Goal: Information Seeking & Learning: Learn about a topic

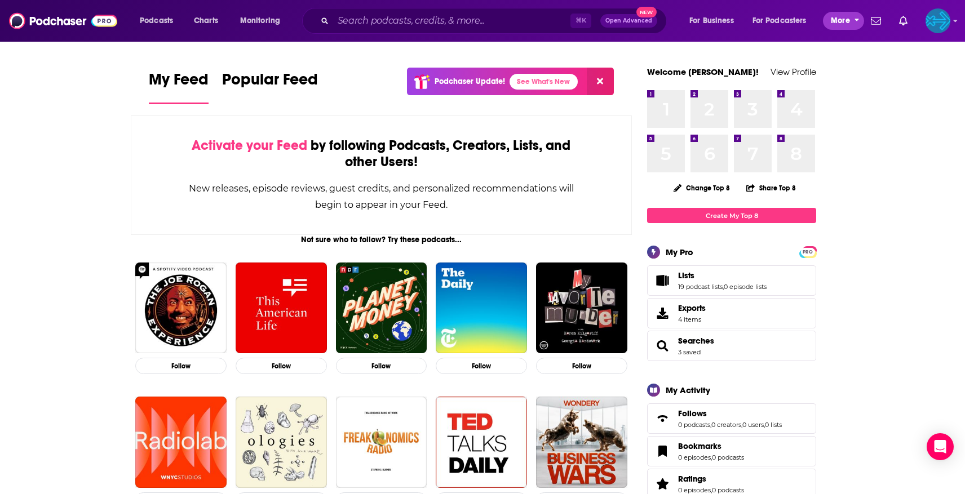
click at [846, 23] on span "More" at bounding box center [840, 21] width 19 height 16
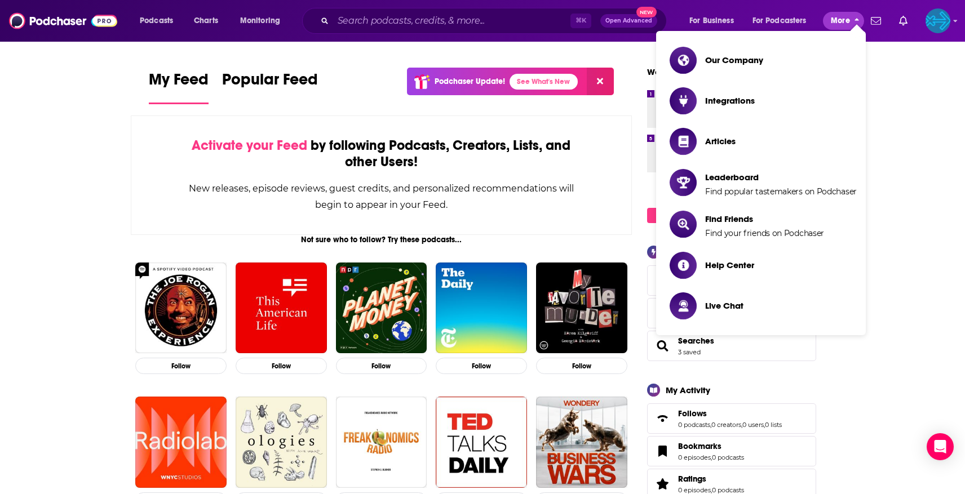
click at [851, 23] on button "More" at bounding box center [843, 21] width 41 height 18
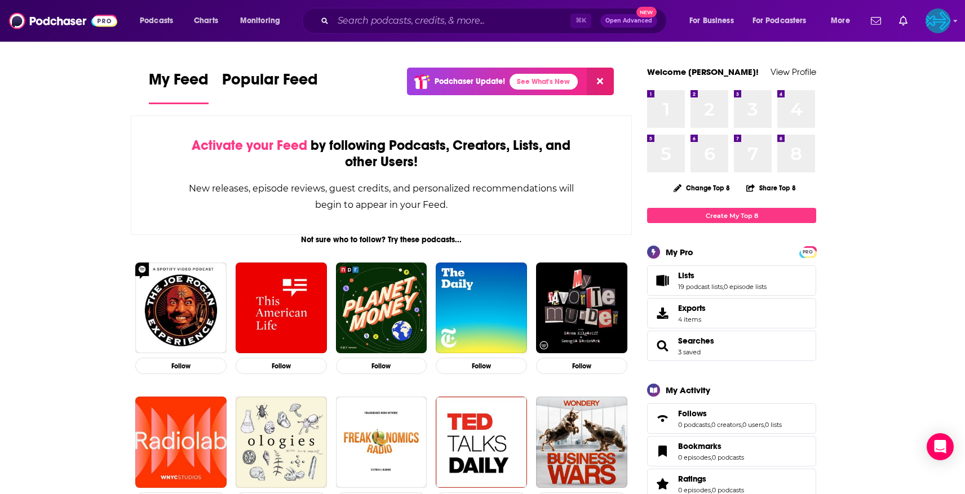
click at [951, 26] on div "Podcasts Charts Monitoring ⌘ K Open Advanced New For Business For Podcasters Mo…" at bounding box center [482, 21] width 965 height 42
click at [952, 21] on div "Podcasts Charts Monitoring ⌘ K Open Advanced New For Business For Podcasters Mo…" at bounding box center [482, 21] width 965 height 42
click at [954, 24] on icon "Show profile menu" at bounding box center [955, 20] width 5 height 7
click at [955, 24] on div "Show profile menu" at bounding box center [955, 21] width 5 height 13
click at [948, 24] on img "Logged in as backbonemedia" at bounding box center [938, 20] width 25 height 25
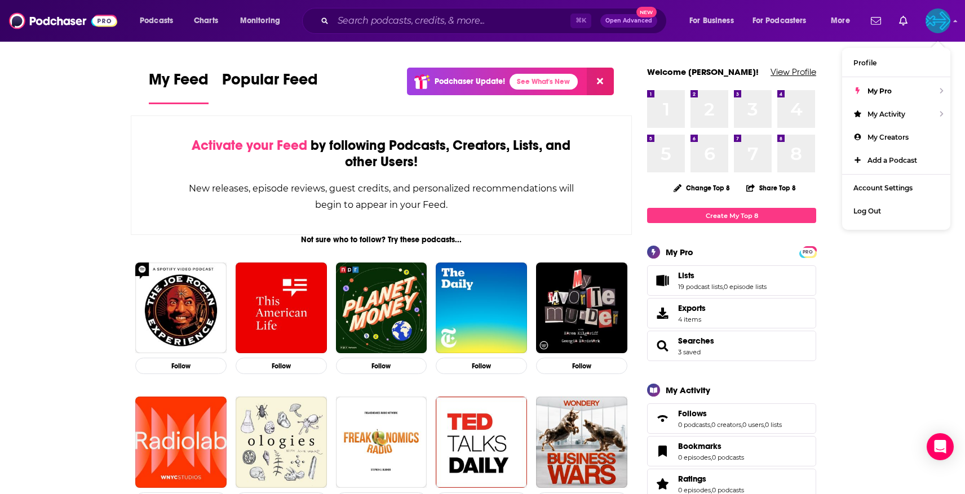
click at [802, 67] on link "View Profile" at bounding box center [794, 72] width 46 height 11
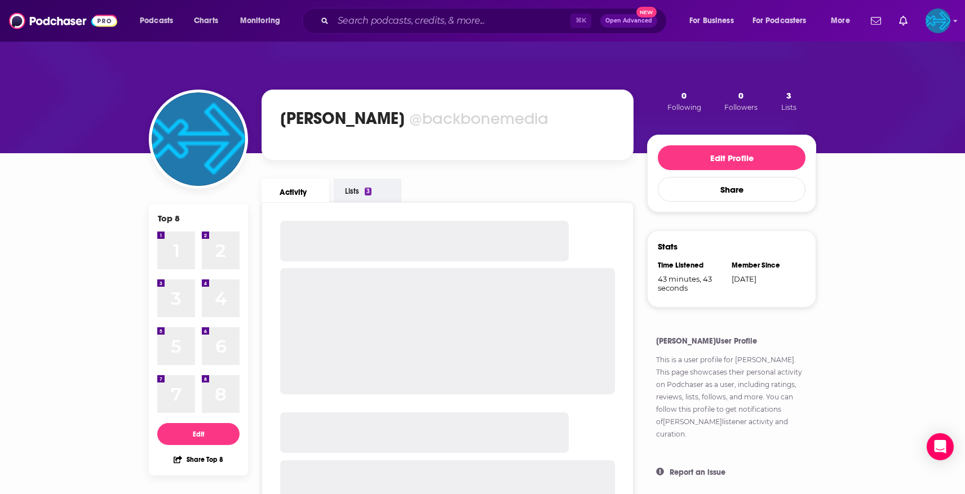
click at [793, 99] on button "3 Lists" at bounding box center [789, 101] width 22 height 23
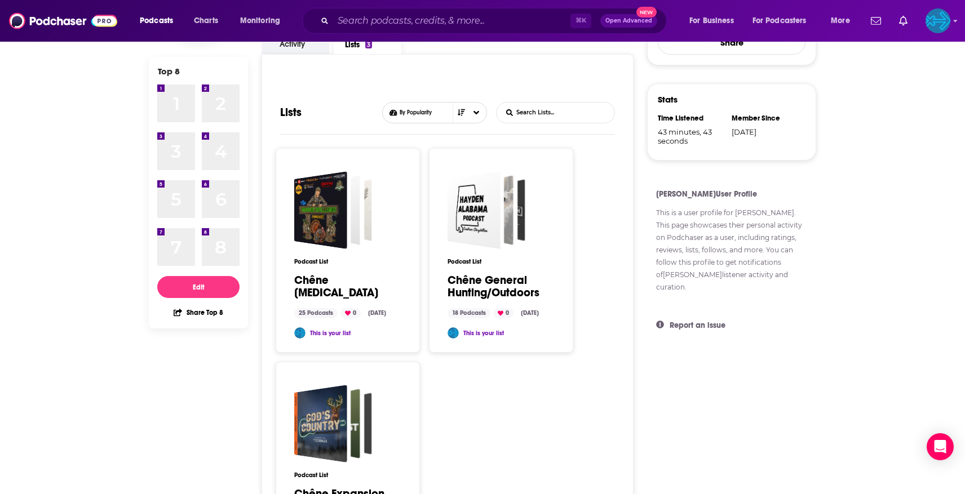
scroll to position [152, 0]
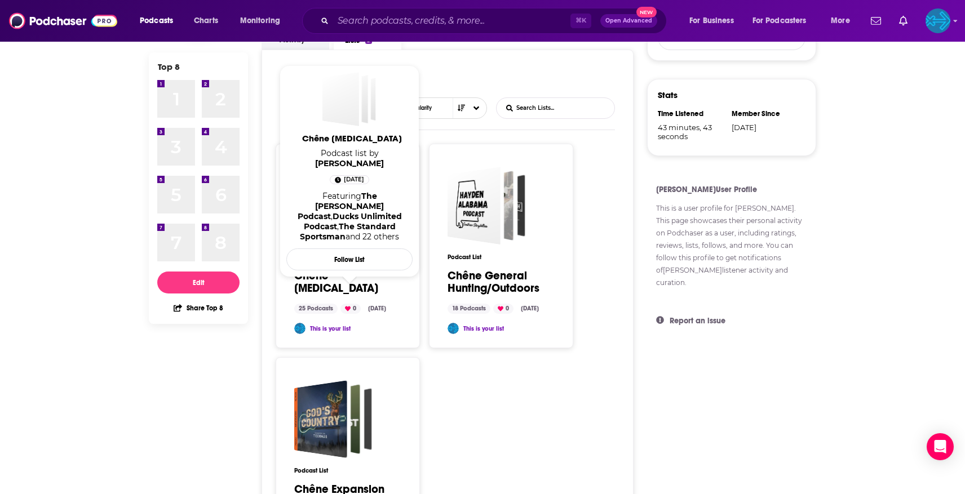
click at [356, 277] on link "Chêne Endemic" at bounding box center [342, 282] width 96 height 25
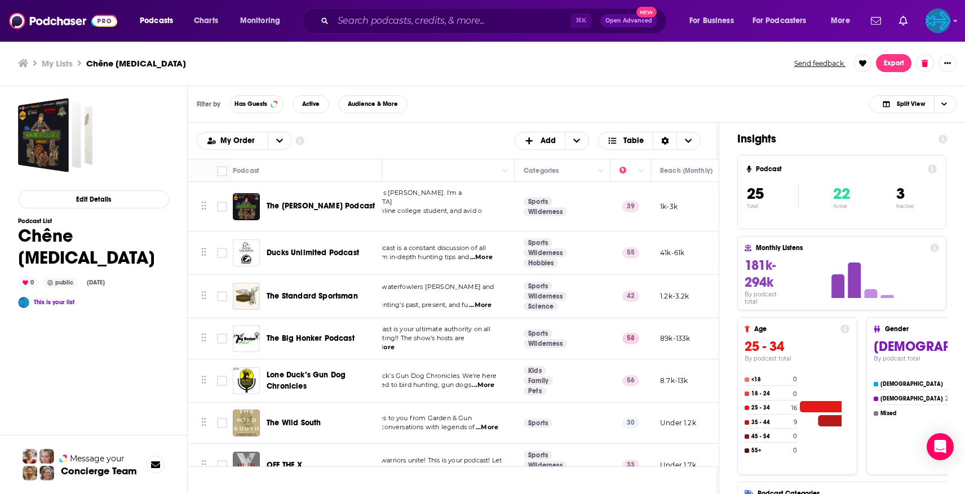
scroll to position [0, 79]
click at [638, 169] on icon "Column Actions" at bounding box center [638, 171] width 6 height 7
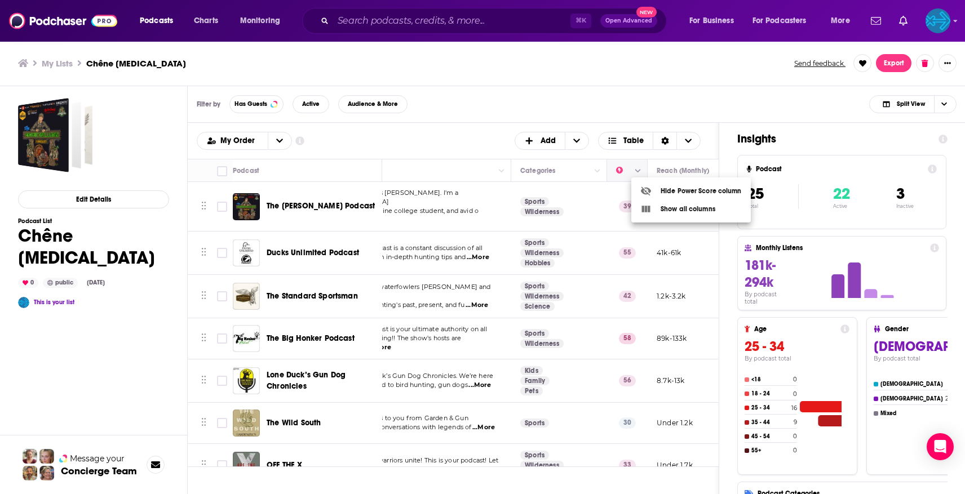
click at [638, 169] on div at bounding box center [482, 247] width 965 height 494
click at [638, 169] on icon "Column Actions" at bounding box center [638, 171] width 6 height 7
click at [638, 169] on div at bounding box center [482, 247] width 965 height 494
click at [620, 170] on span "Move" at bounding box center [626, 171] width 22 height 14
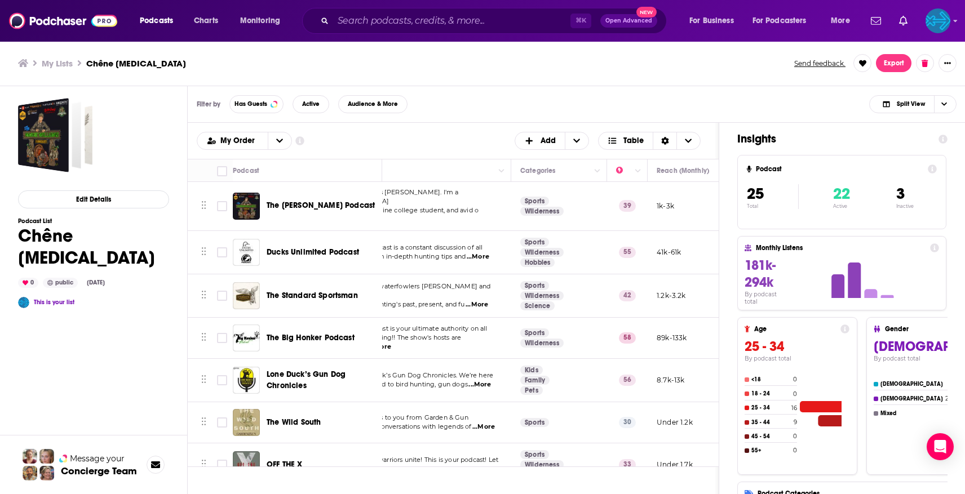
click at [289, 370] on span "Lone Duck’s Gun Dog Chronicles" at bounding box center [306, 380] width 79 height 21
click at [675, 178] on th "Reach (Monthly)" at bounding box center [690, 171] width 85 height 23
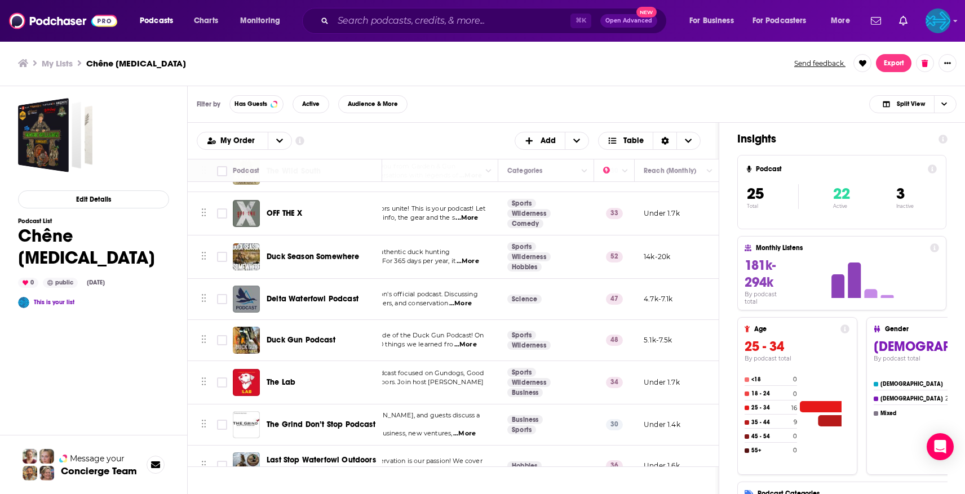
scroll to position [252, 96]
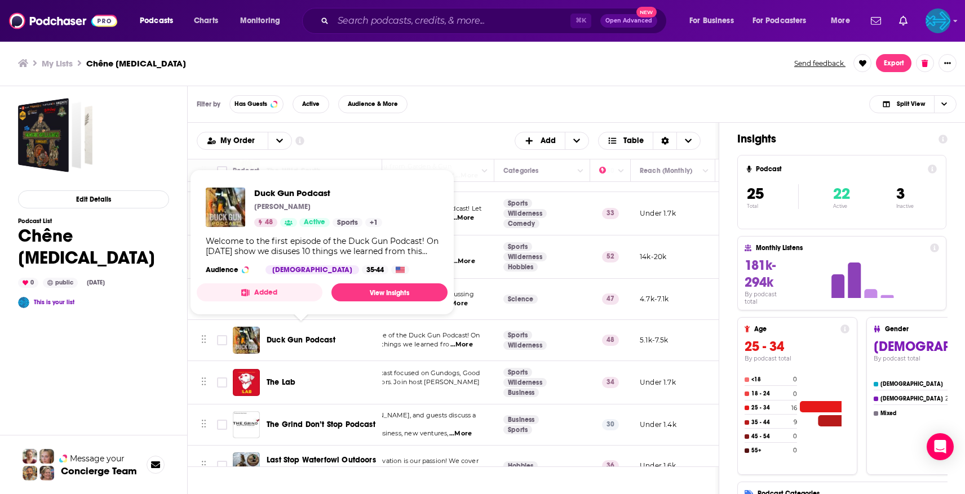
click at [309, 335] on span "Duck Gun Podcast" at bounding box center [301, 340] width 69 height 10
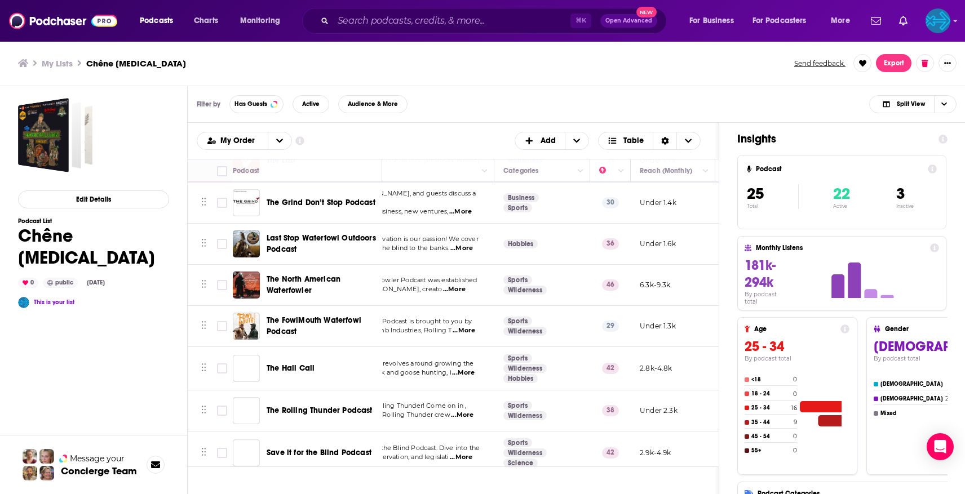
scroll to position [480, 96]
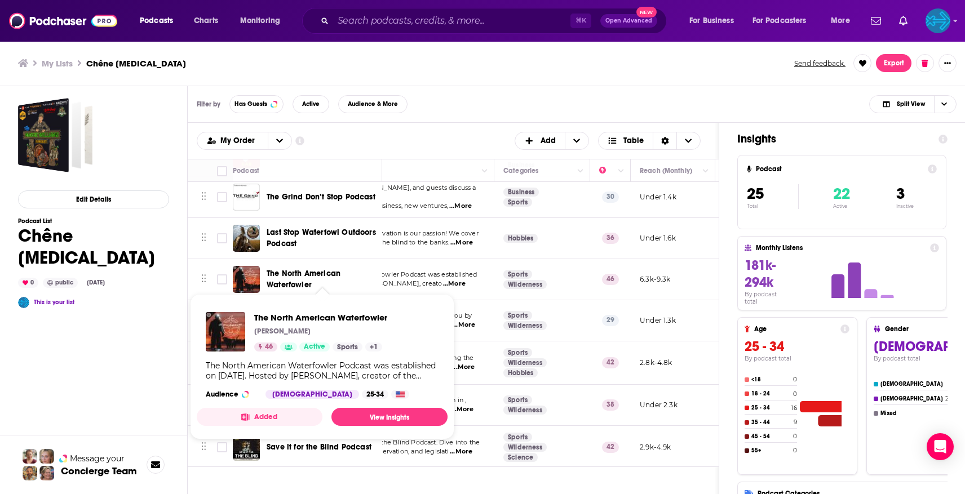
click at [305, 269] on span "The North American Waterfowler" at bounding box center [304, 279] width 74 height 21
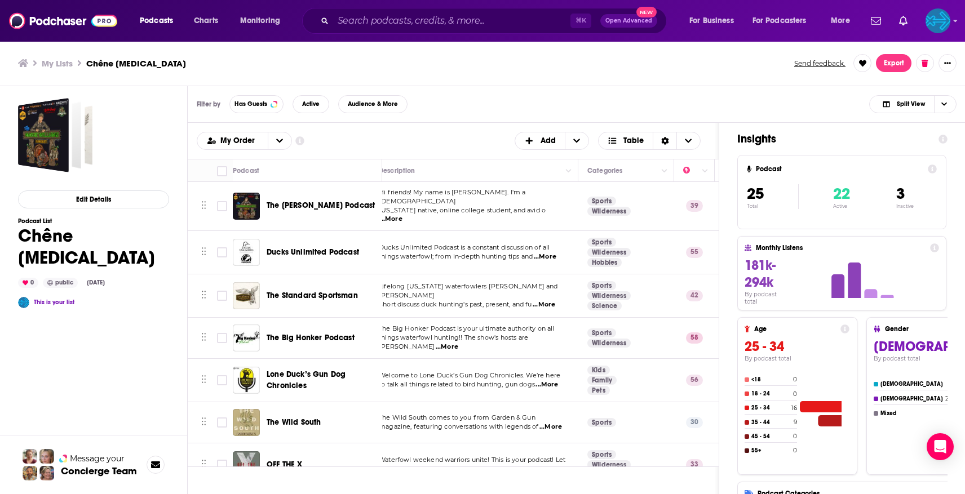
scroll to position [1, 0]
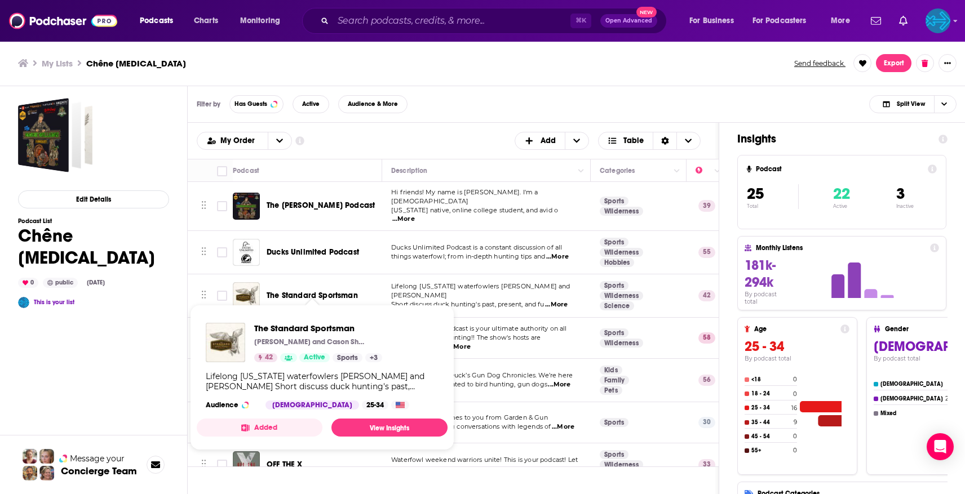
click at [313, 291] on span "The Standard Sportsman" at bounding box center [312, 296] width 91 height 10
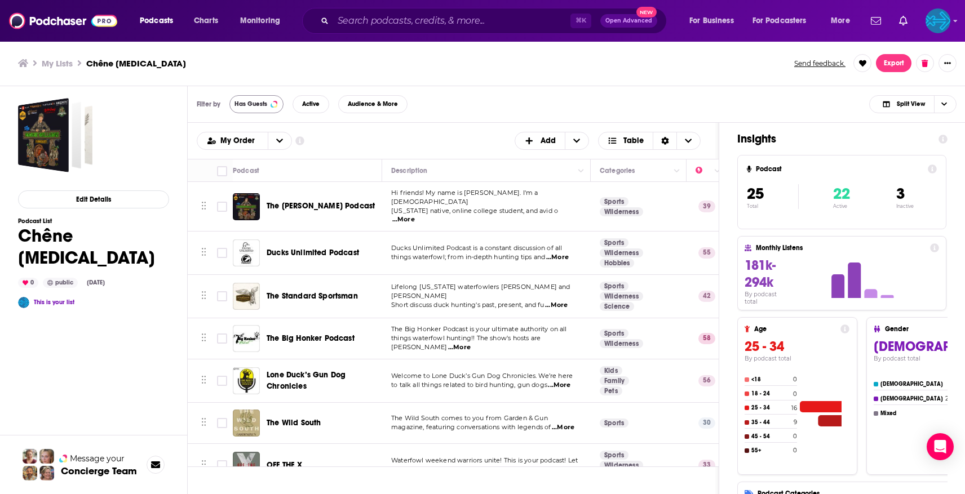
scroll to position [0, 1]
click at [302, 101] on span "Active" at bounding box center [310, 104] width 17 height 6
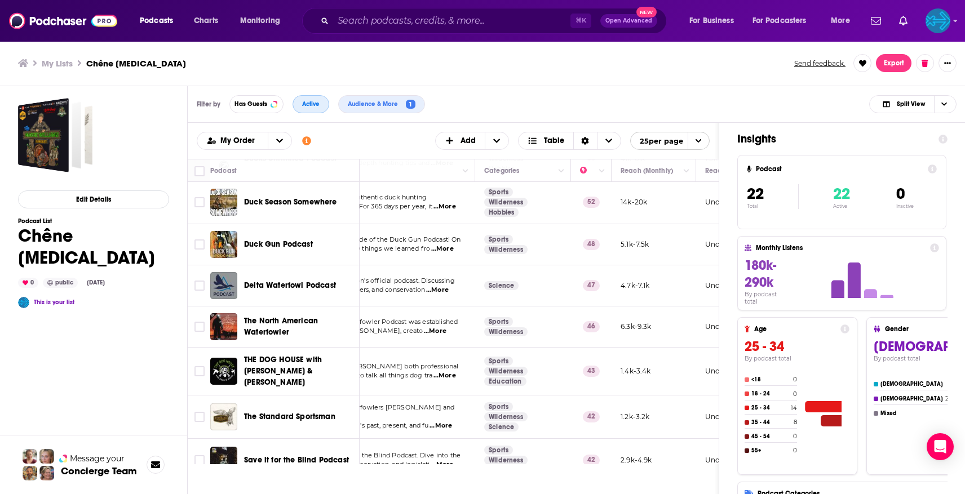
scroll to position [0, 93]
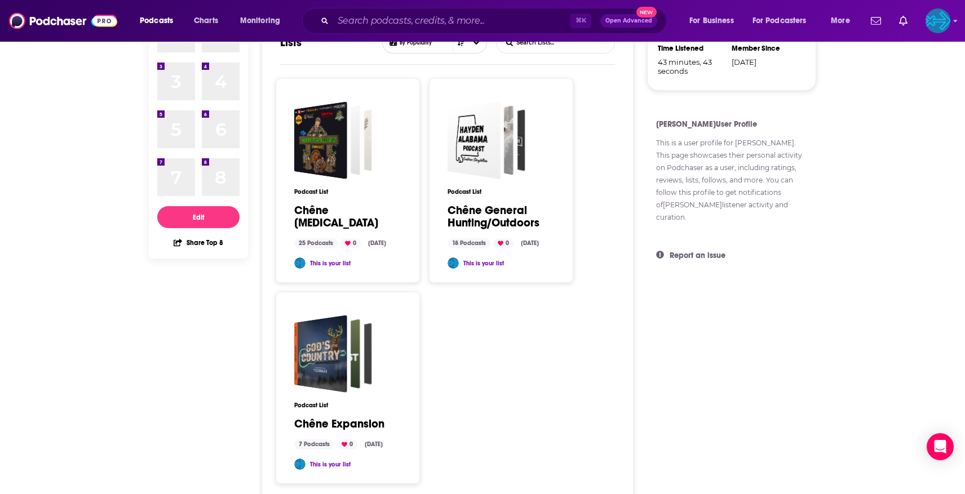
scroll to position [215, 0]
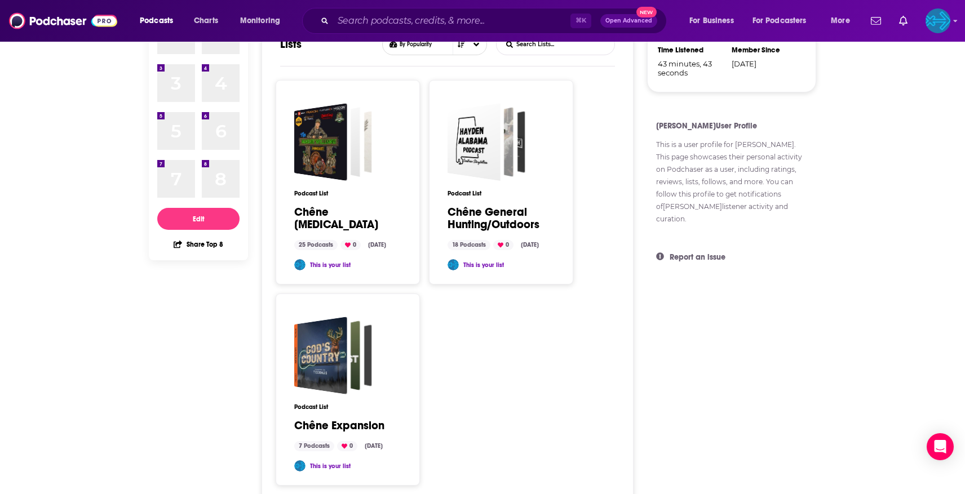
click at [492, 222] on link "Chêne General Hunting/Outdoors" at bounding box center [496, 218] width 96 height 25
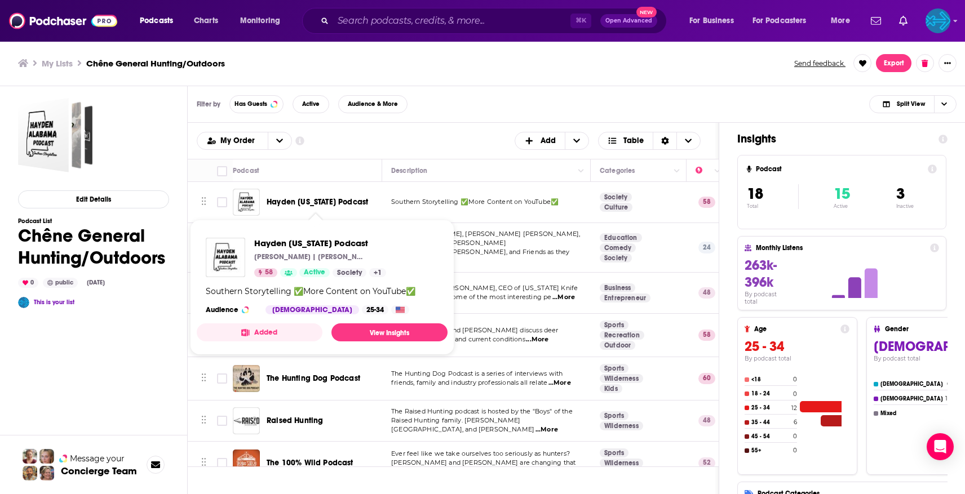
click at [334, 200] on span "Hayden Alabama Podcast" at bounding box center [317, 202] width 101 height 10
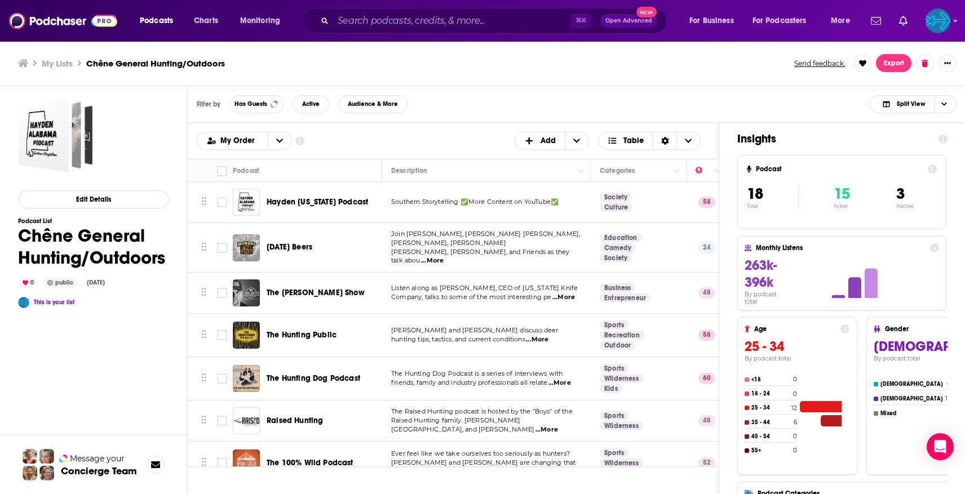
click at [444, 257] on span "...More" at bounding box center [432, 261] width 23 height 9
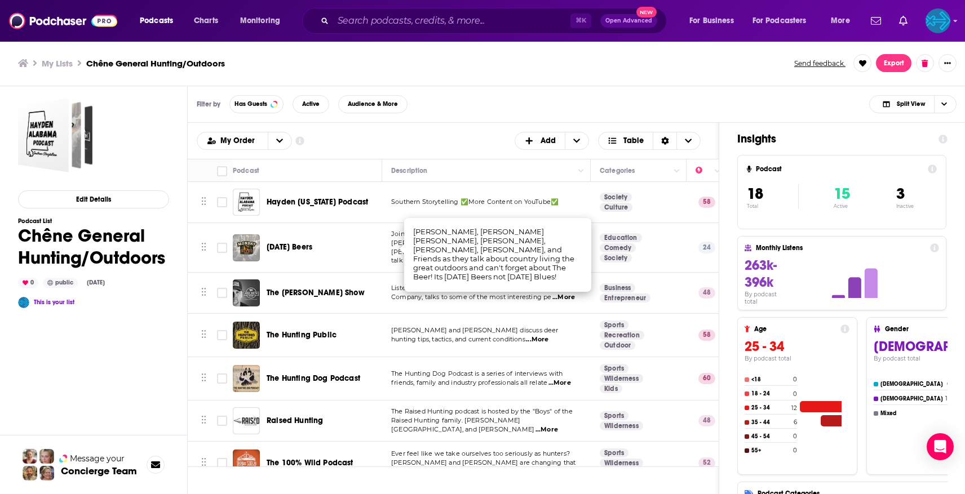
click at [369, 246] on div "Monday Beers" at bounding box center [325, 247] width 117 height 11
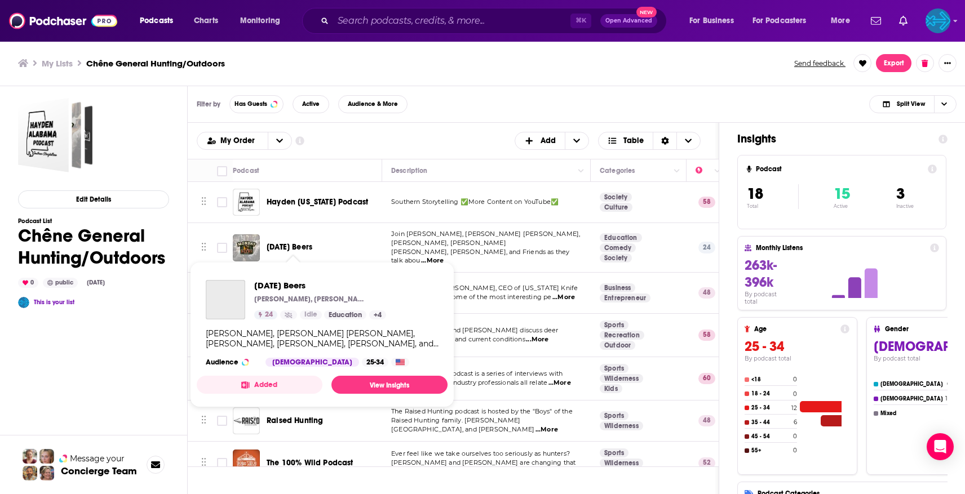
click at [300, 244] on span "Monday Beers" at bounding box center [290, 247] width 46 height 10
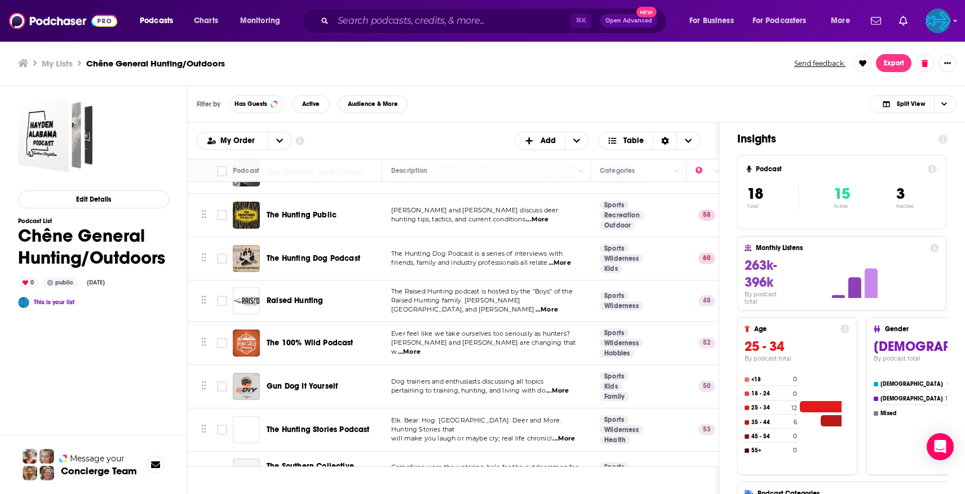
scroll to position [124, 0]
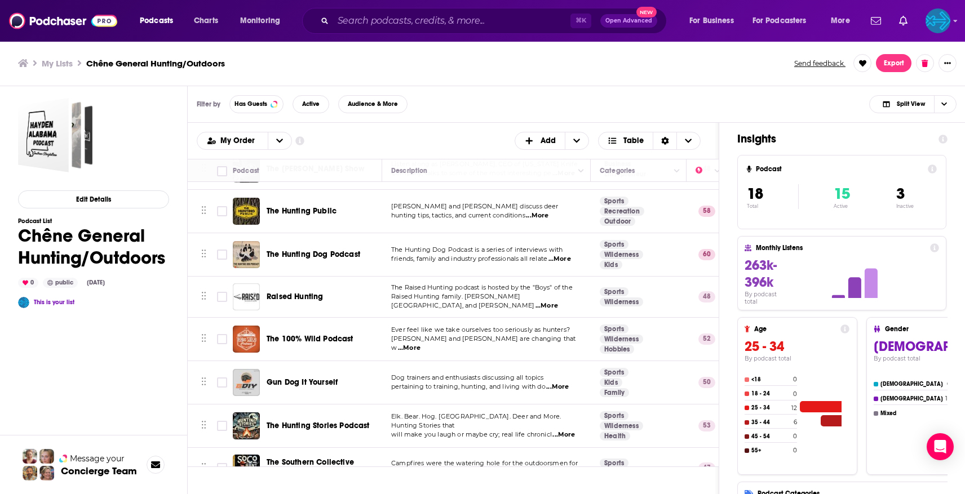
click at [563, 255] on span "...More" at bounding box center [560, 259] width 23 height 9
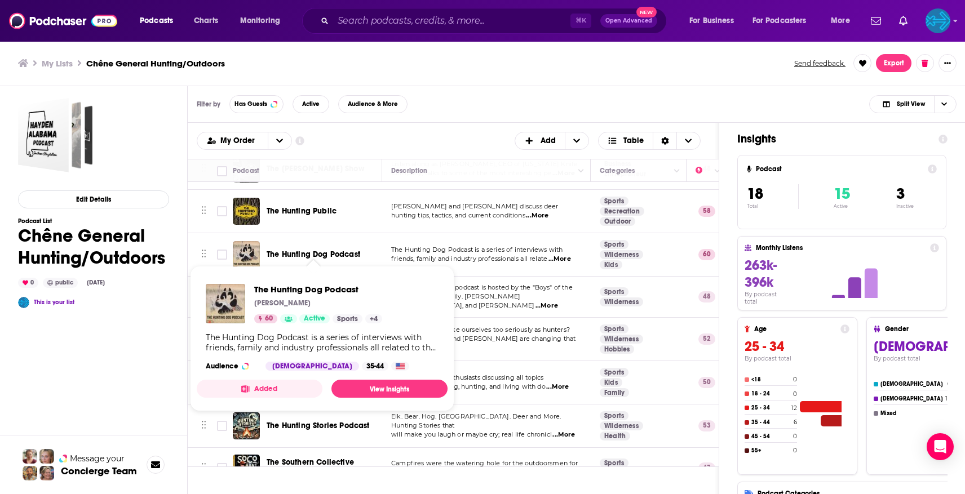
click at [322, 250] on span "The Hunting Dog Podcast" at bounding box center [314, 255] width 94 height 10
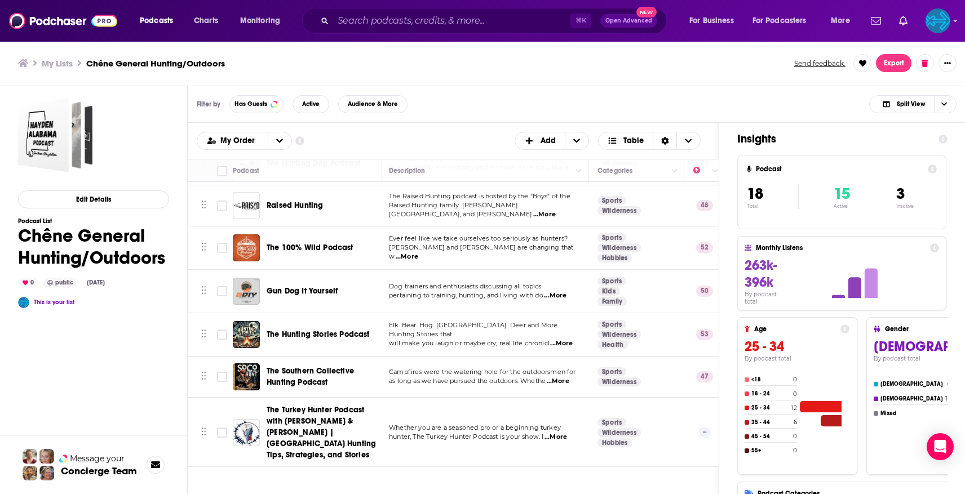
scroll to position [215, 0]
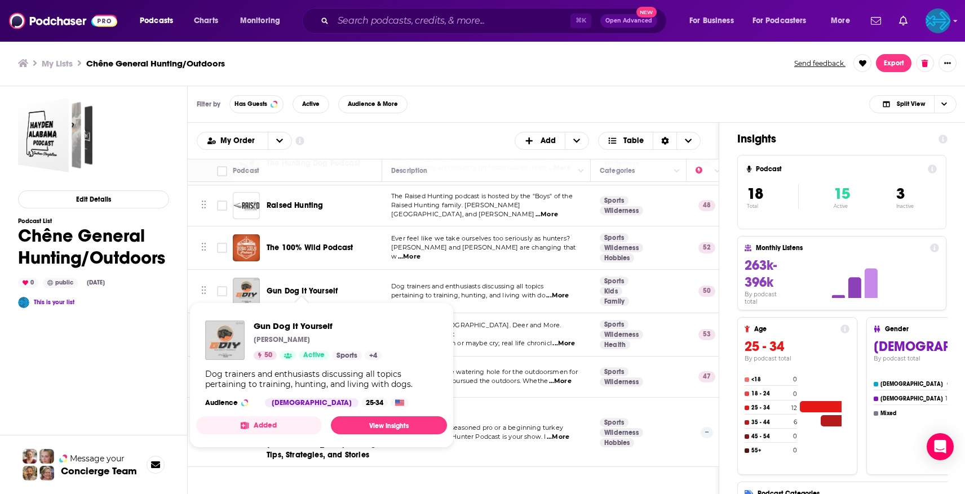
click at [313, 286] on span "Gun Dog It Yourself" at bounding box center [302, 291] width 71 height 10
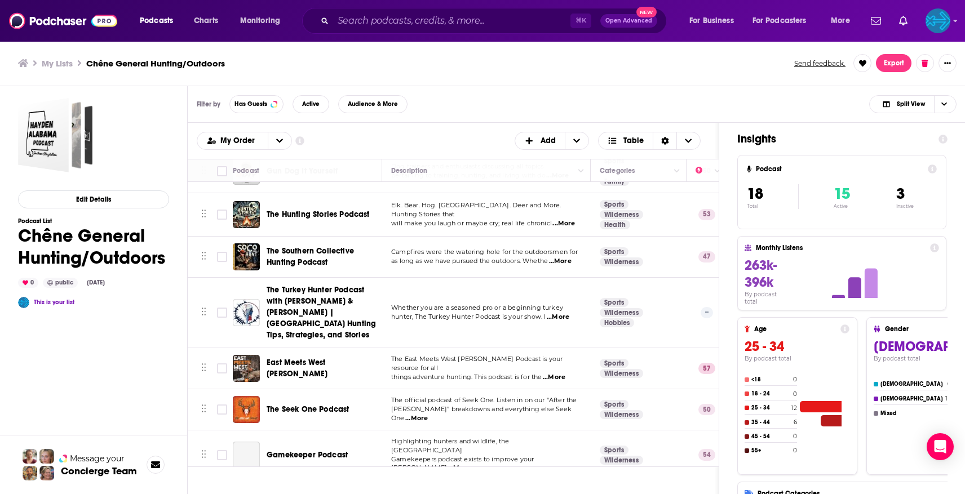
scroll to position [337, 0]
click at [557, 256] on span "...More" at bounding box center [560, 260] width 23 height 9
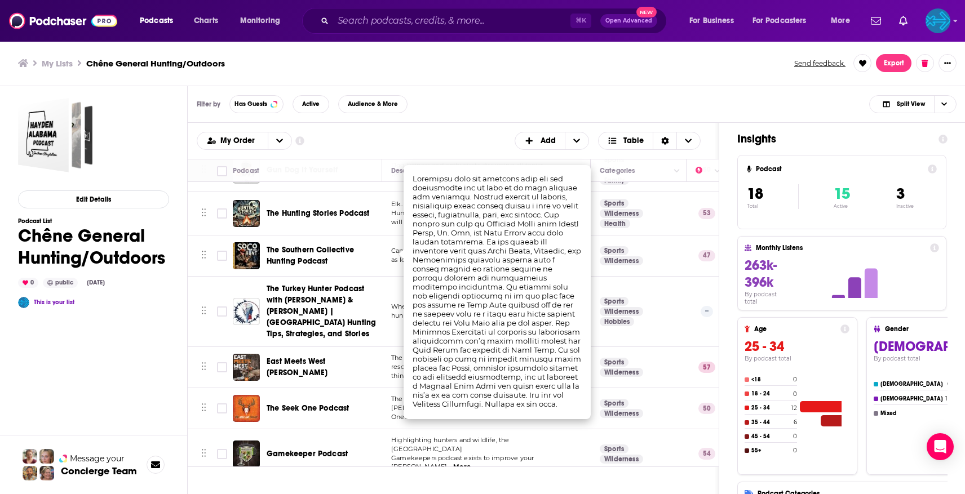
click at [386, 251] on td "Campfires were the watering hole for the outdoorsmen for as long as we have pur…" at bounding box center [486, 256] width 209 height 41
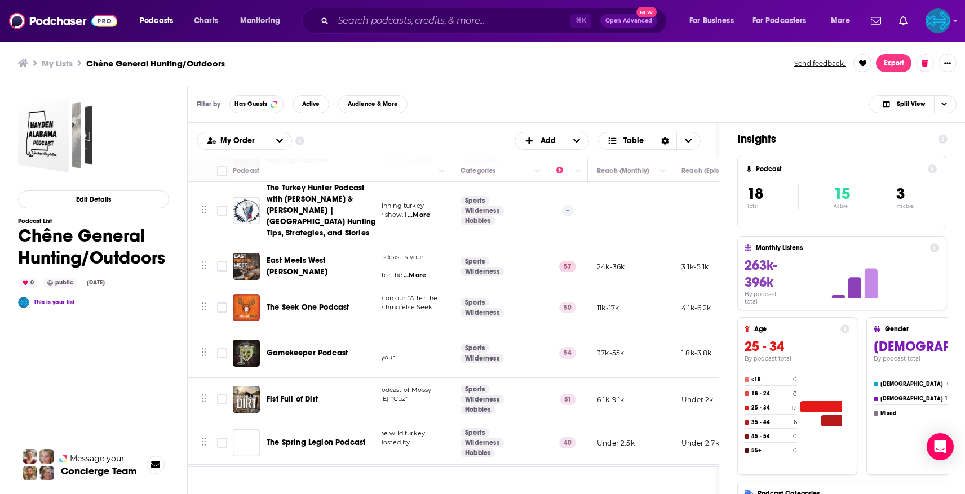
scroll to position [448, 139]
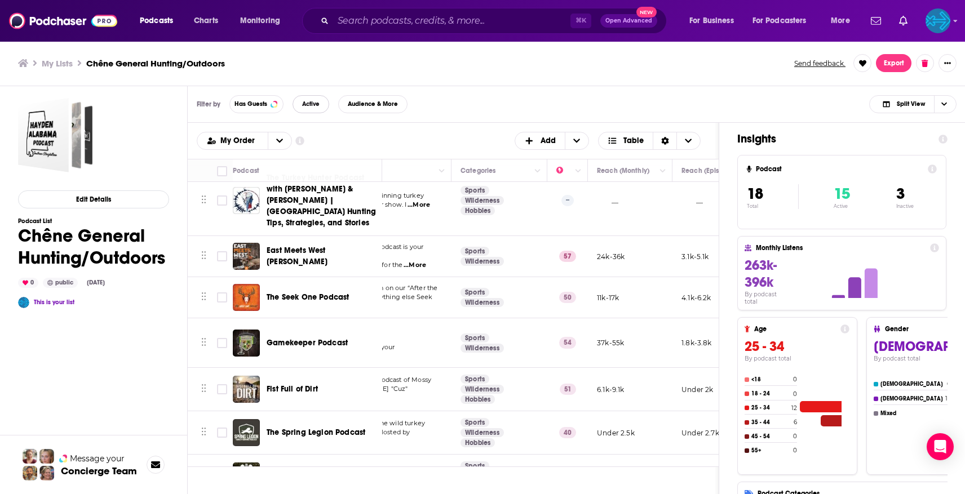
click at [311, 112] on button "Active" at bounding box center [311, 104] width 37 height 18
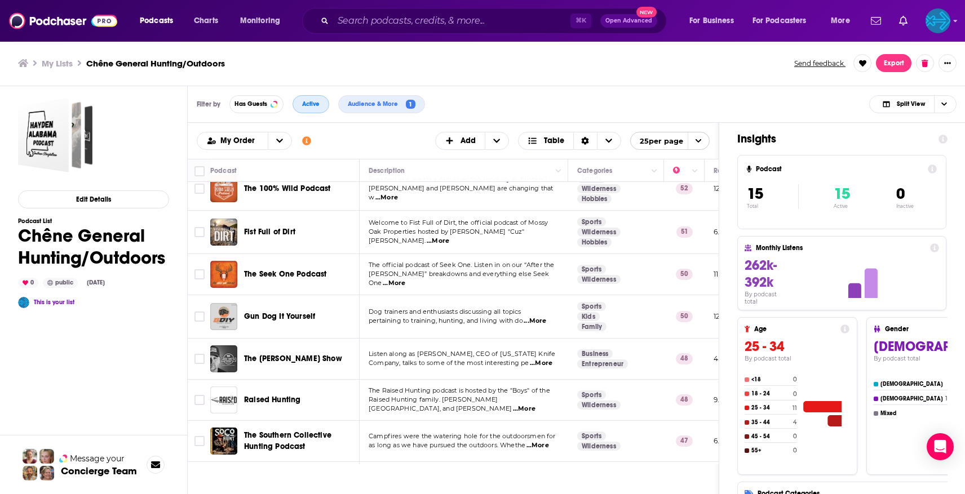
scroll to position [352, 0]
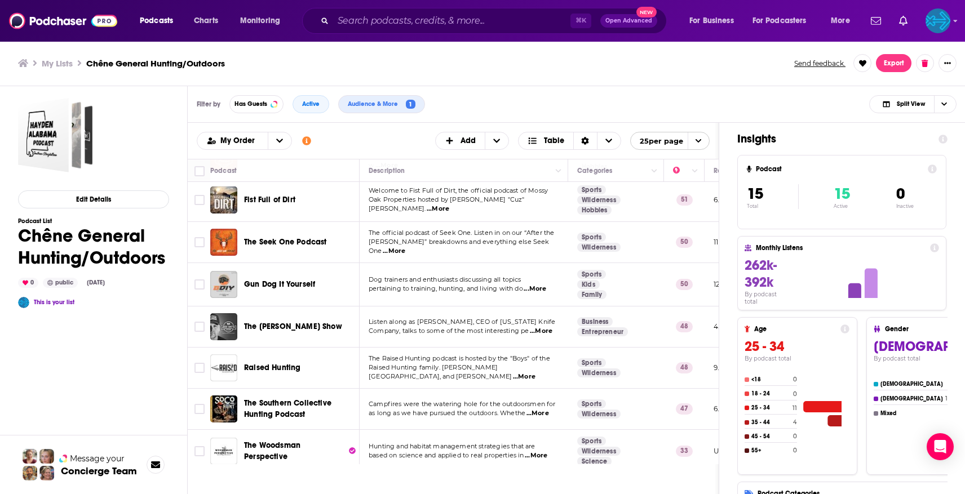
click at [79, 64] on icon at bounding box center [79, 63] width 3 height 6
click at [70, 65] on h3 "My Lists" at bounding box center [57, 63] width 31 height 11
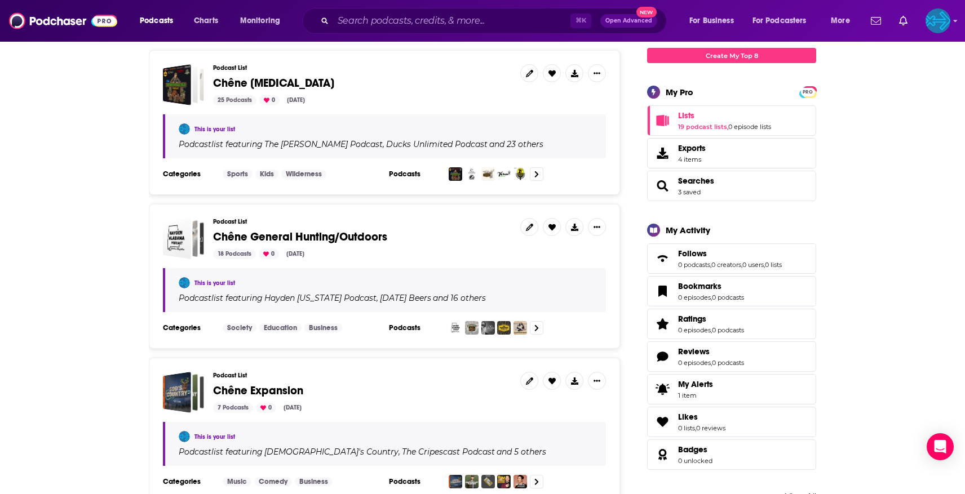
scroll to position [160, 0]
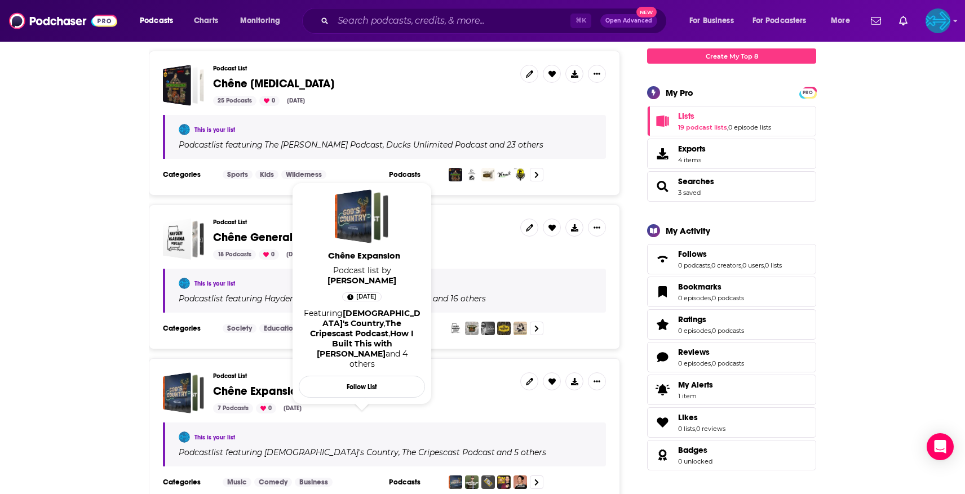
click at [282, 387] on span "Chêne Expansion" at bounding box center [258, 392] width 90 height 14
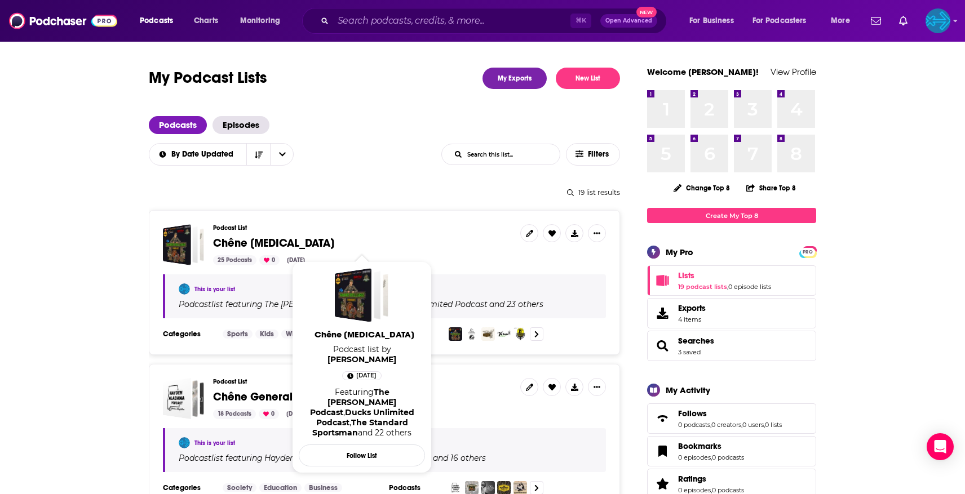
click at [282, 242] on span "Chêne Endemic" at bounding box center [273, 243] width 121 height 14
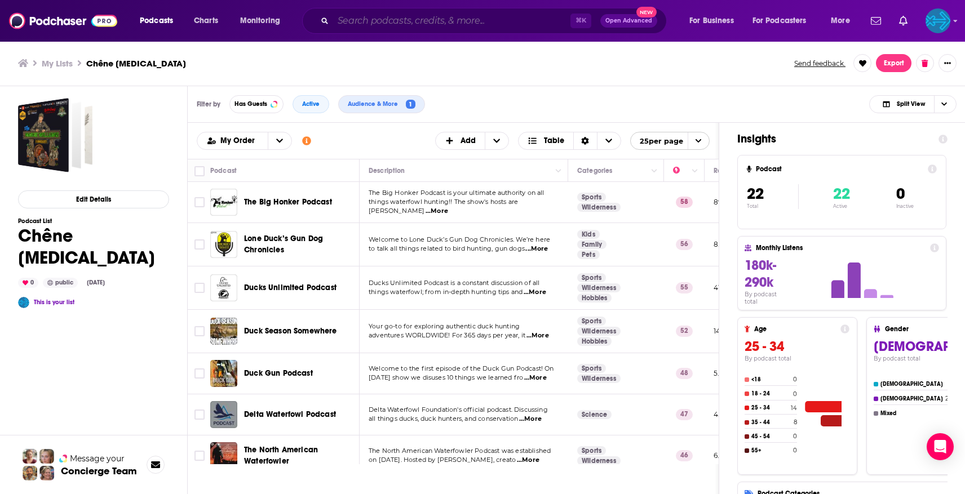
click at [376, 20] on input "Search podcasts, credits, & more..." at bounding box center [451, 21] width 237 height 18
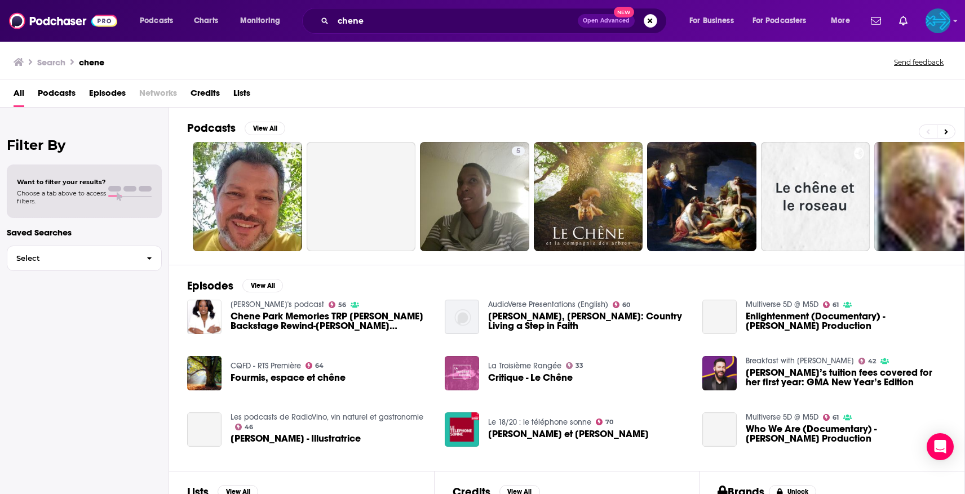
click at [106, 99] on span "Episodes" at bounding box center [107, 95] width 37 height 23
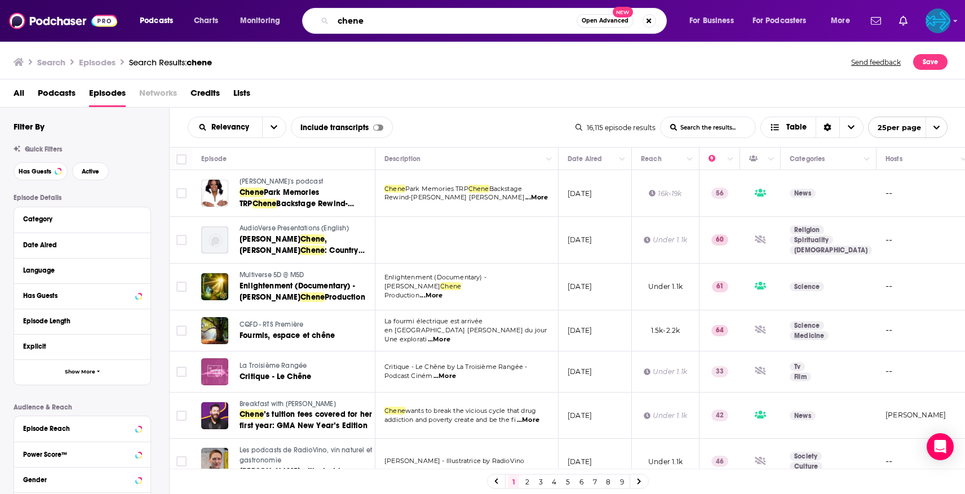
click at [352, 22] on input "chene" at bounding box center [455, 21] width 244 height 18
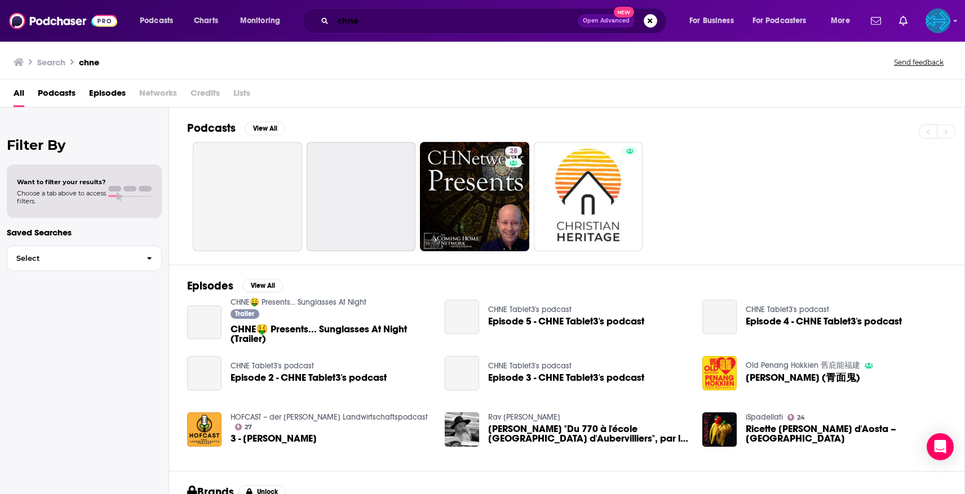
click at [348, 23] on input "chne" at bounding box center [455, 21] width 245 height 18
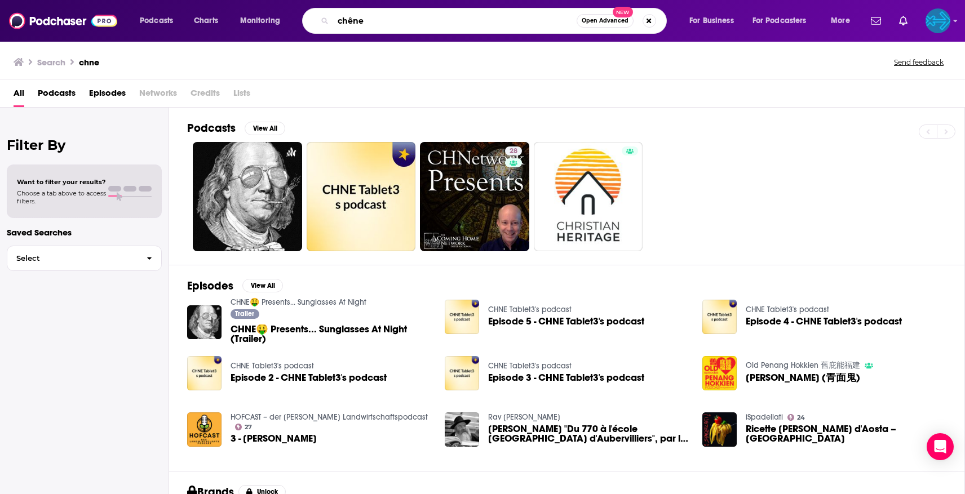
click at [449, 26] on input "chêne" at bounding box center [455, 21] width 244 height 18
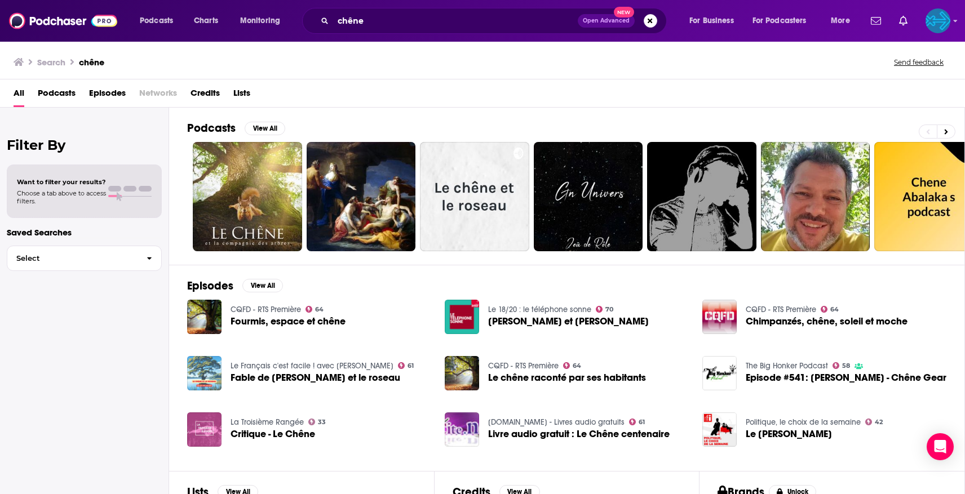
click at [59, 94] on span "Podcasts" at bounding box center [57, 95] width 38 height 23
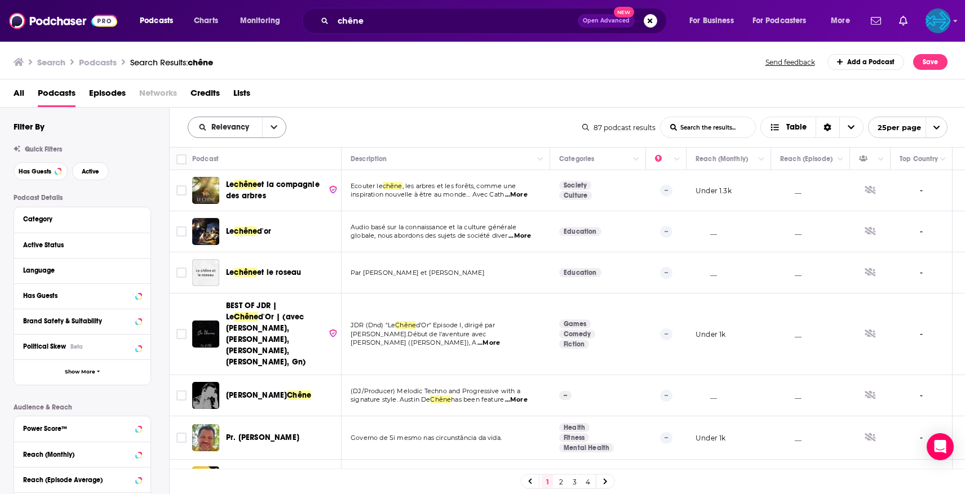
drag, startPoint x: 297, startPoint y: 132, endPoint x: 285, endPoint y: 129, distance: 12.3
click at [289, 131] on div "Relevancy List Search Input Search the results... Table" at bounding box center [385, 127] width 395 height 21
click at [282, 129] on button "open menu" at bounding box center [274, 127] width 24 height 20
click at [240, 204] on span "New" at bounding box center [244, 204] width 67 height 6
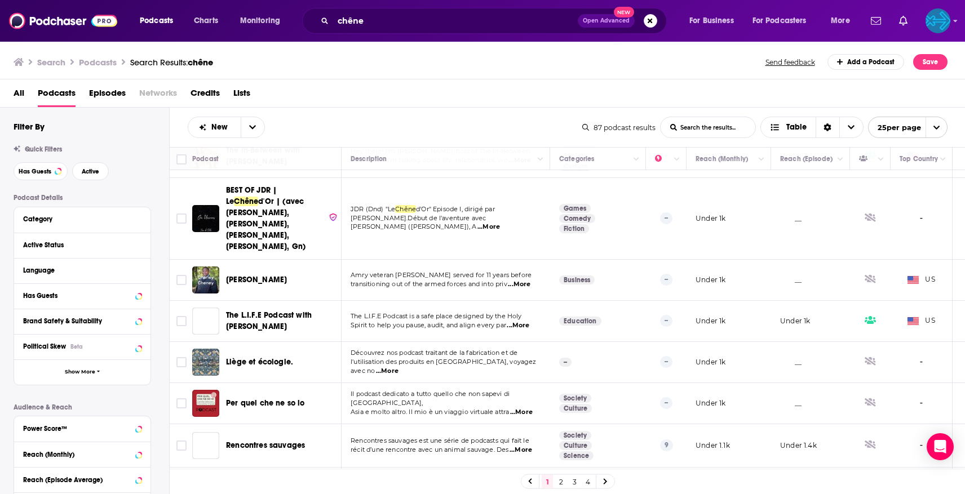
scroll to position [785, 0]
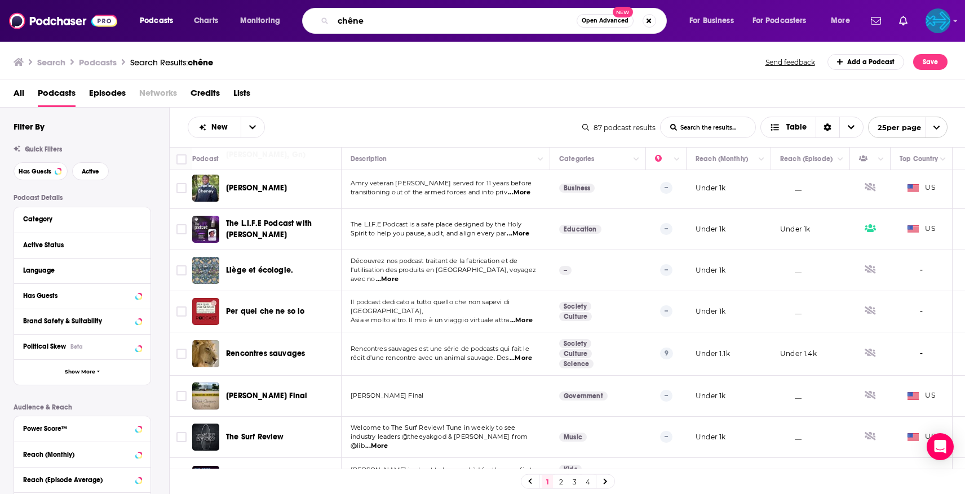
click at [384, 24] on input "chêne" at bounding box center [455, 21] width 244 height 18
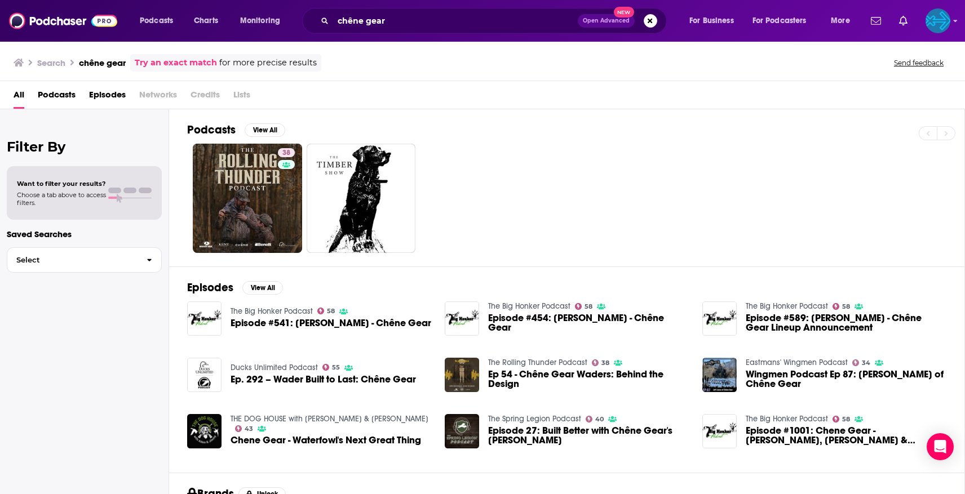
click at [113, 95] on span "Episodes" at bounding box center [107, 97] width 37 height 23
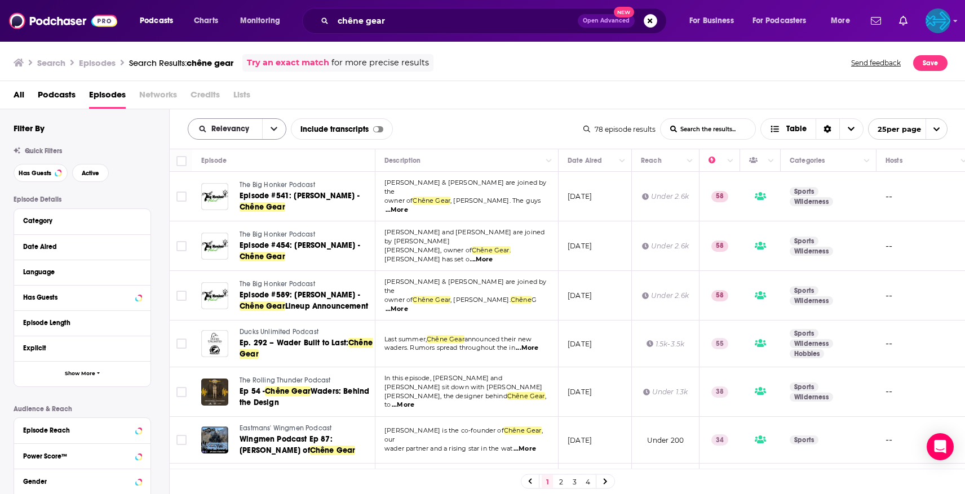
click at [260, 123] on div "Relevancy" at bounding box center [237, 128] width 99 height 21
click at [271, 130] on icon "open menu" at bounding box center [274, 129] width 7 height 8
click at [227, 201] on div "New" at bounding box center [237, 206] width 99 height 19
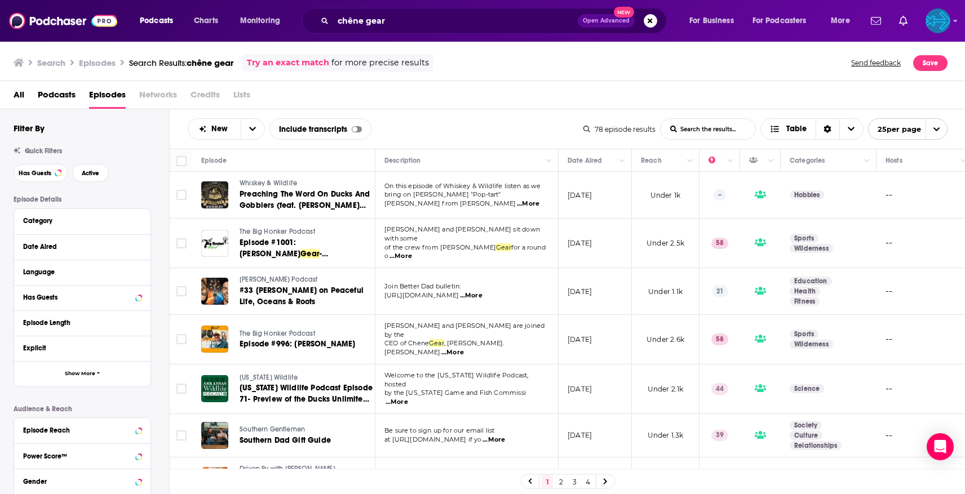
click at [537, 202] on span "...More" at bounding box center [528, 204] width 23 height 9
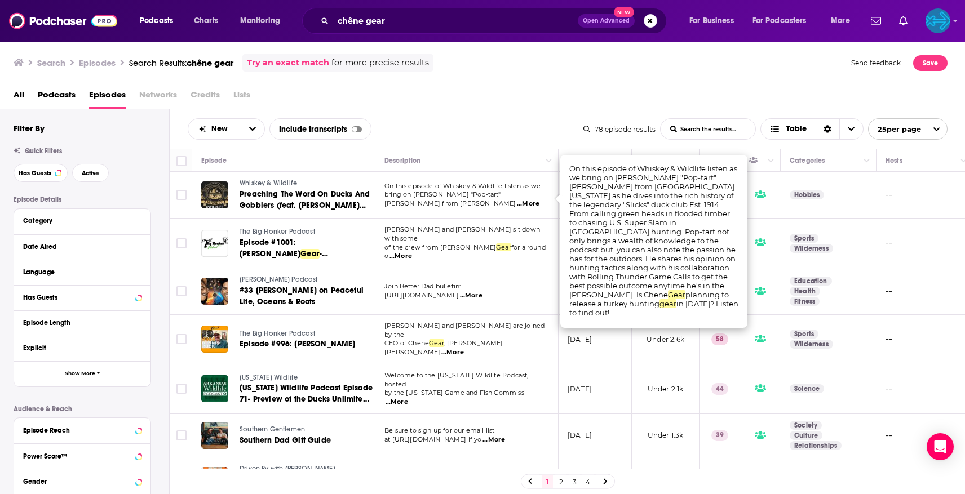
click at [537, 202] on span "...More" at bounding box center [528, 204] width 23 height 9
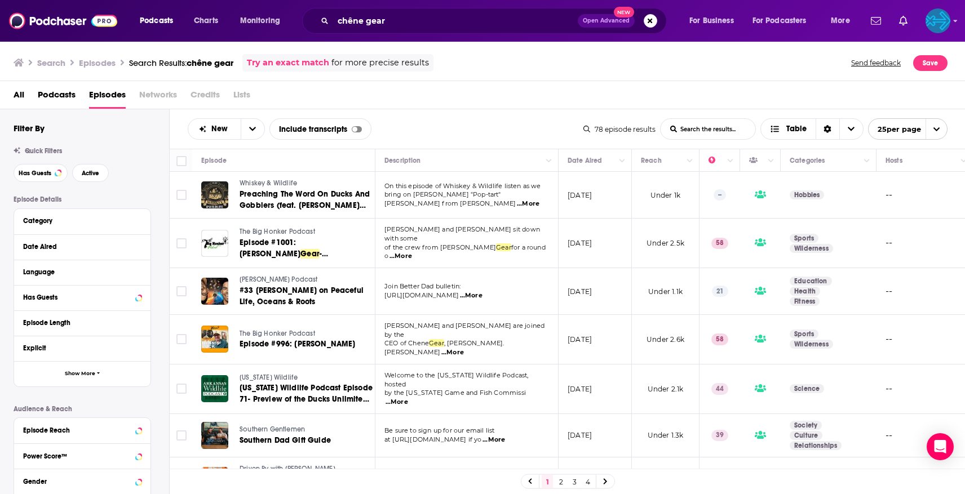
click at [281, 186] on span "Whiskey & Wildlife" at bounding box center [269, 183] width 58 height 8
click at [483, 293] on span "...More" at bounding box center [471, 295] width 23 height 9
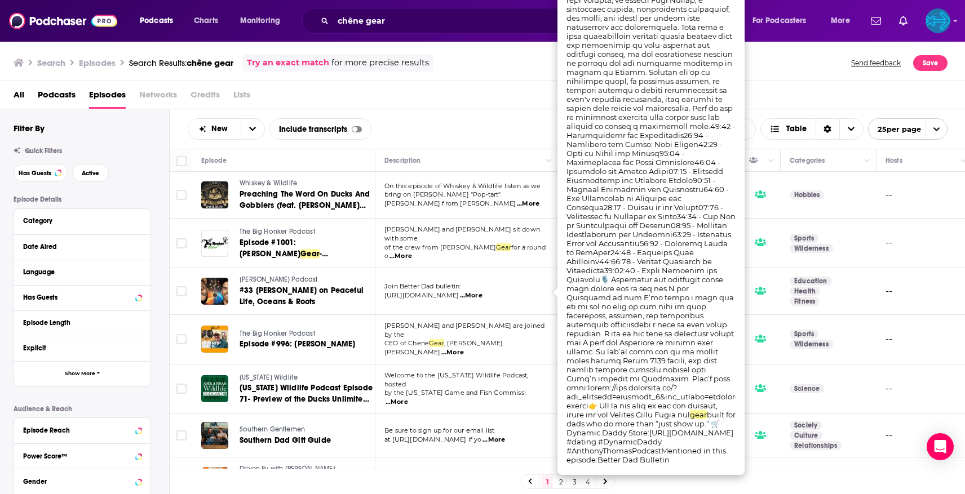
click at [459, 293] on span "https://better-dad-bulletin.beehiiv.com/su" at bounding box center [422, 295] width 74 height 8
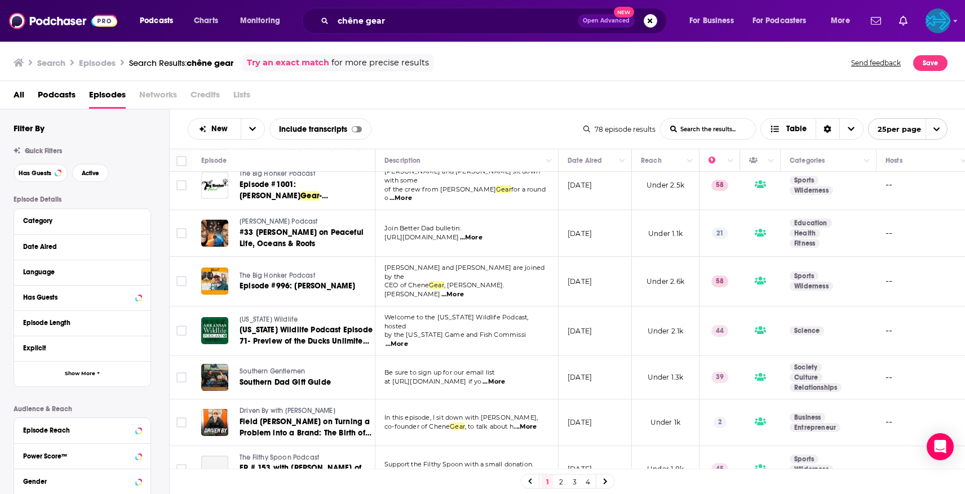
scroll to position [60, 0]
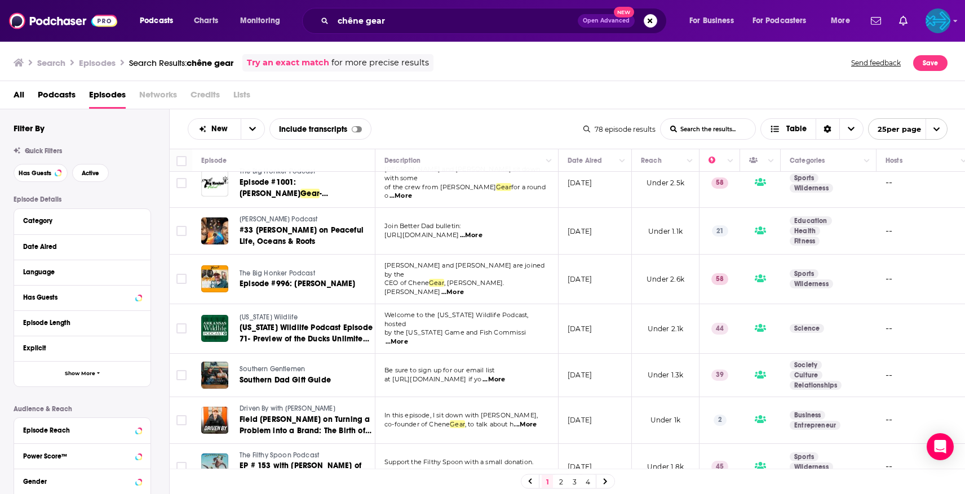
click at [408, 338] on span "...More" at bounding box center [397, 342] width 23 height 9
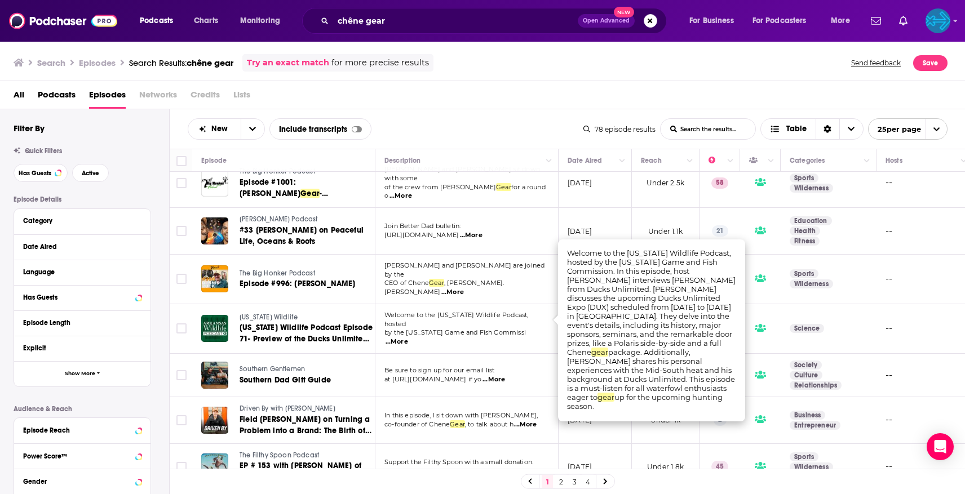
click at [504, 329] on span "by the Arkansas Game and Fish Commissi" at bounding box center [456, 333] width 142 height 8
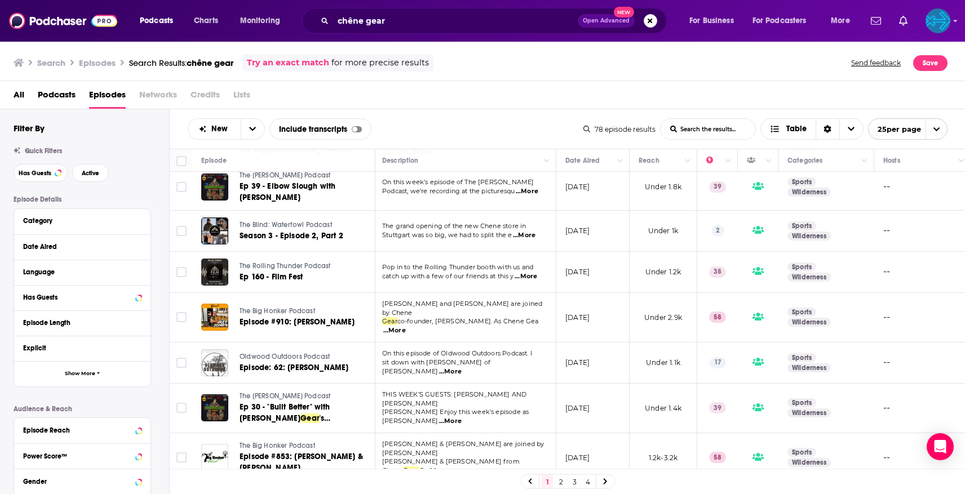
scroll to position [537, 2]
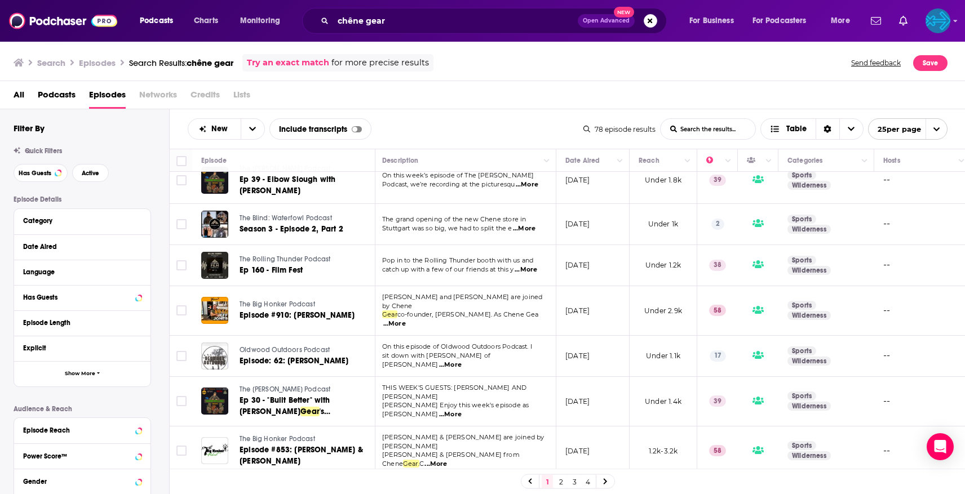
click at [530, 266] on span "...More" at bounding box center [526, 270] width 23 height 9
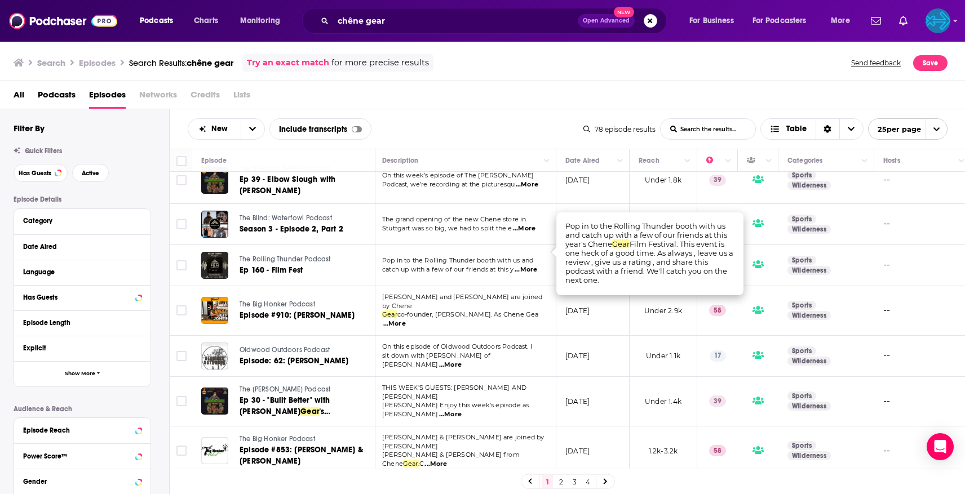
click at [530, 266] on span "...More" at bounding box center [526, 270] width 23 height 9
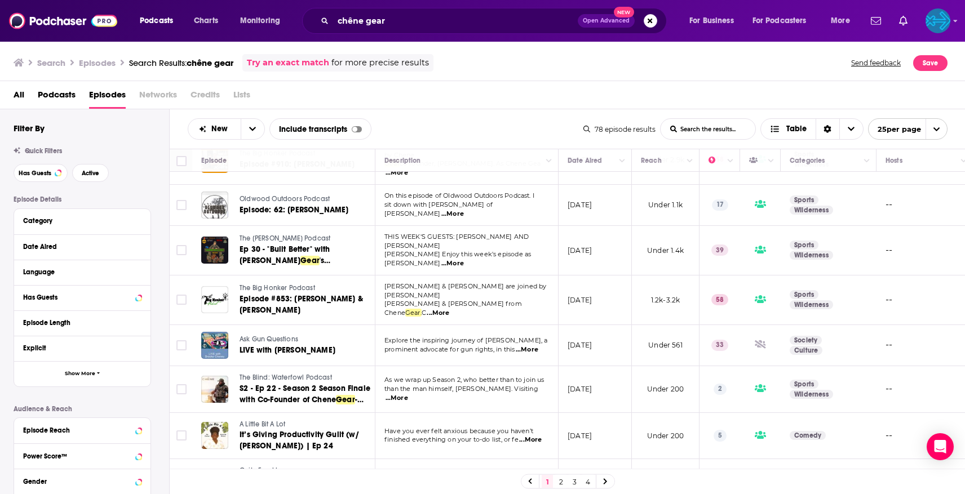
scroll to position [683, 0]
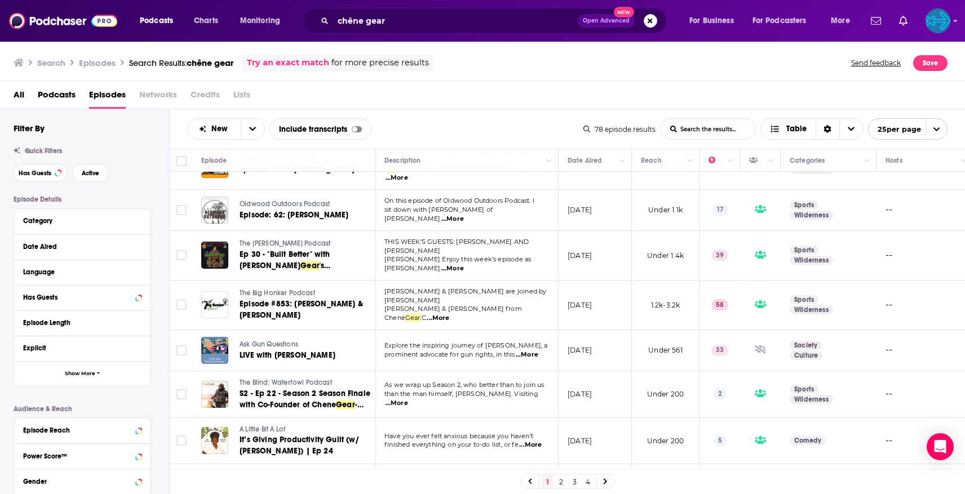
click at [546, 390] on p "than the man himself, Field Norris. Visiting ...More" at bounding box center [467, 399] width 164 height 18
click at [408, 399] on span "...More" at bounding box center [397, 403] width 23 height 9
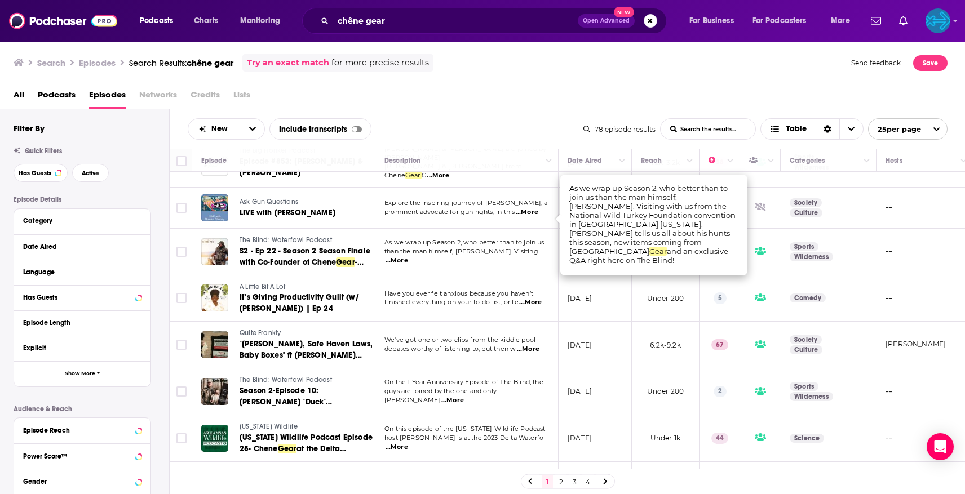
scroll to position [830, 0]
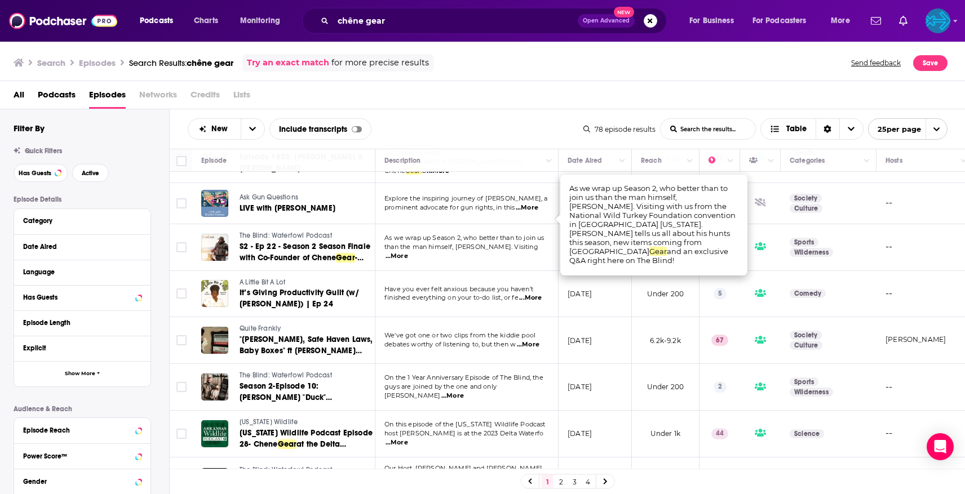
click at [558, 482] on link "2" at bounding box center [560, 482] width 11 height 14
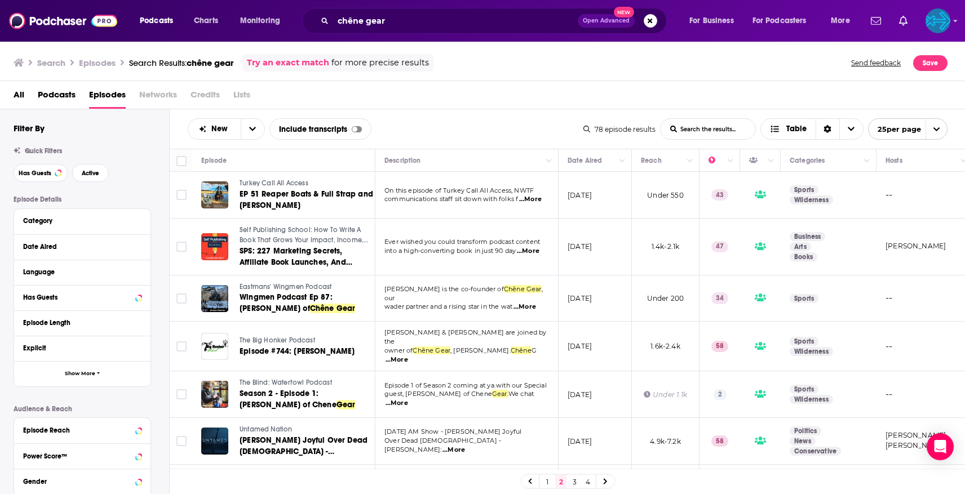
click at [522, 258] on td "Ever wished you could transform podcast content into a high-converting book in …" at bounding box center [466, 247] width 183 height 57
click at [527, 252] on span "...More" at bounding box center [528, 251] width 23 height 9
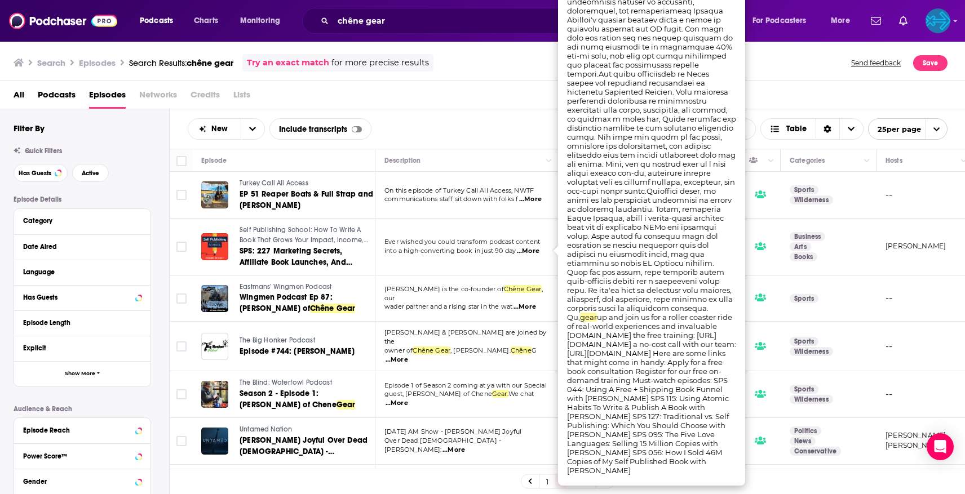
click at [527, 252] on span "...More" at bounding box center [528, 251] width 23 height 9
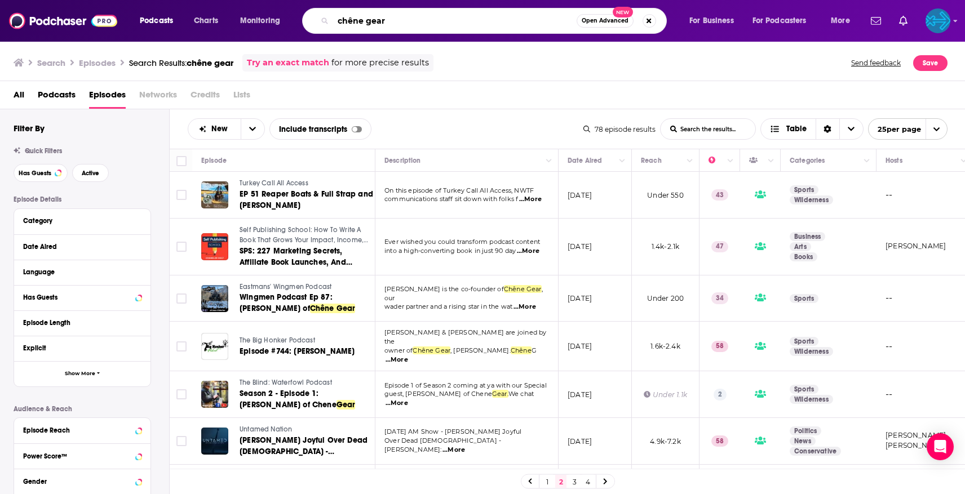
drag, startPoint x: 446, startPoint y: 21, endPoint x: 309, endPoint y: 16, distance: 137.1
click at [309, 16] on div "chêne gear Open Advanced New" at bounding box center [484, 21] width 365 height 26
type input "hp outdoors"
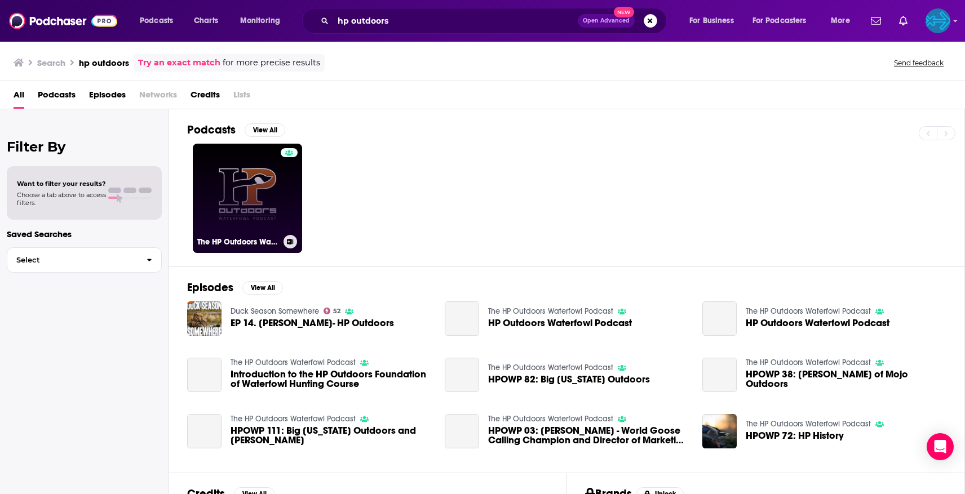
click at [283, 188] on div at bounding box center [289, 191] width 17 height 87
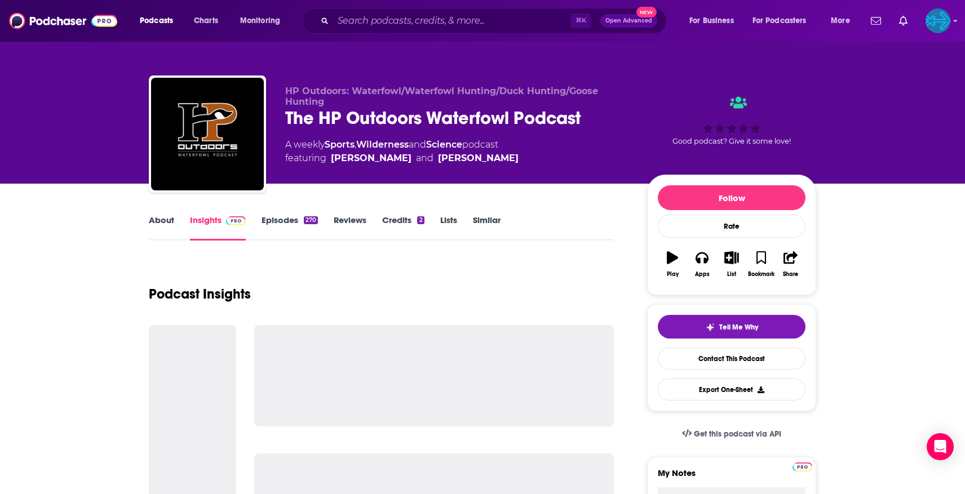
click at [281, 219] on link "Episodes 270" at bounding box center [290, 228] width 56 height 26
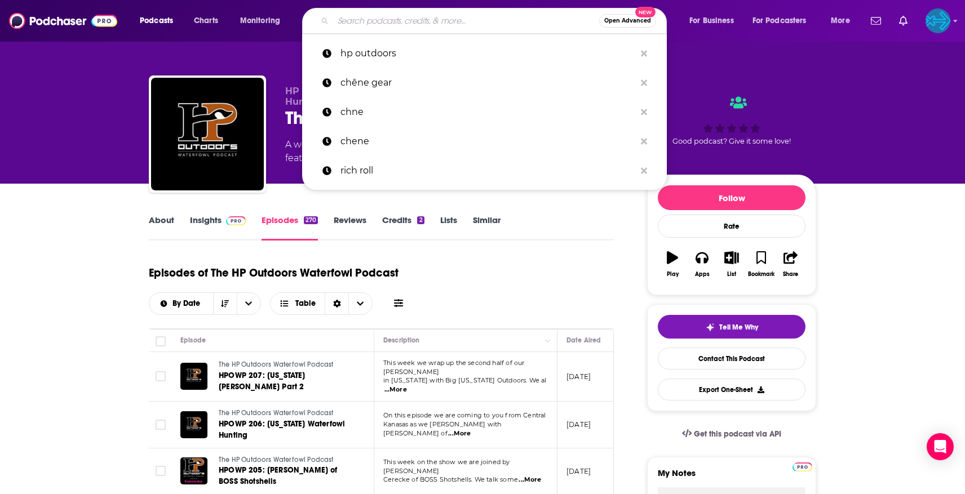
click at [447, 23] on input "Search podcasts, credits, & more..." at bounding box center [466, 21] width 266 height 18
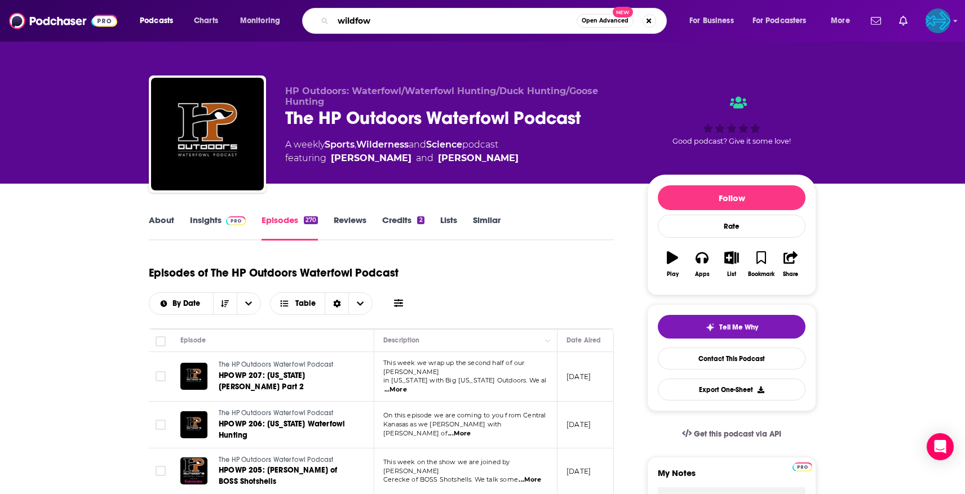
type input "wildfowl"
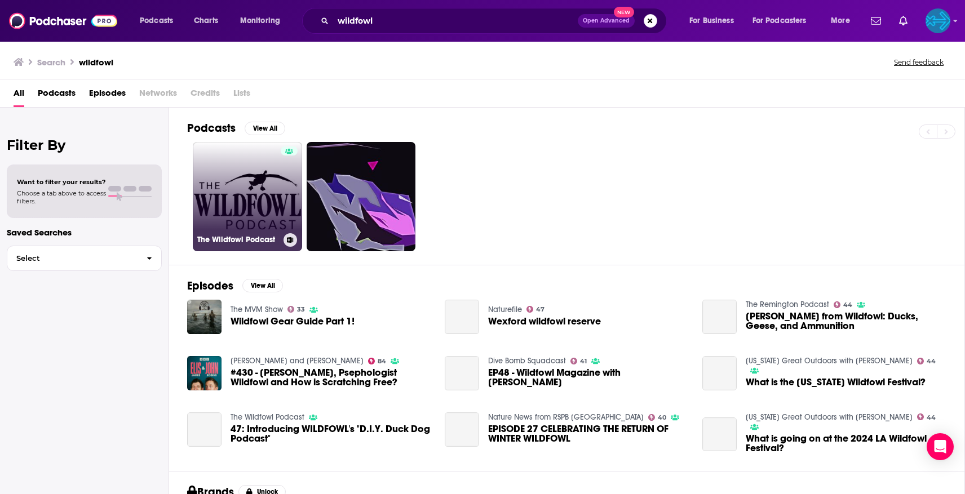
click at [257, 178] on link "The Wildfowl Podcast" at bounding box center [247, 196] width 109 height 109
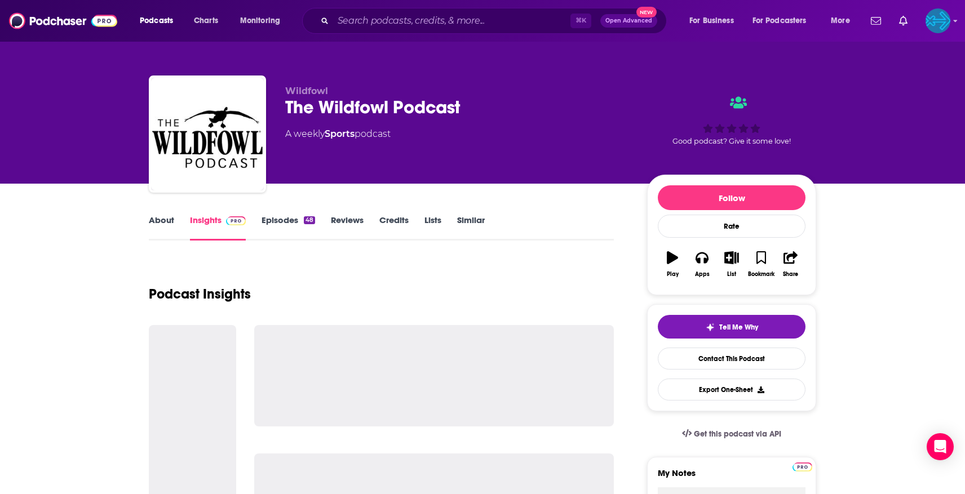
click at [285, 220] on link "Episodes 48" at bounding box center [289, 228] width 54 height 26
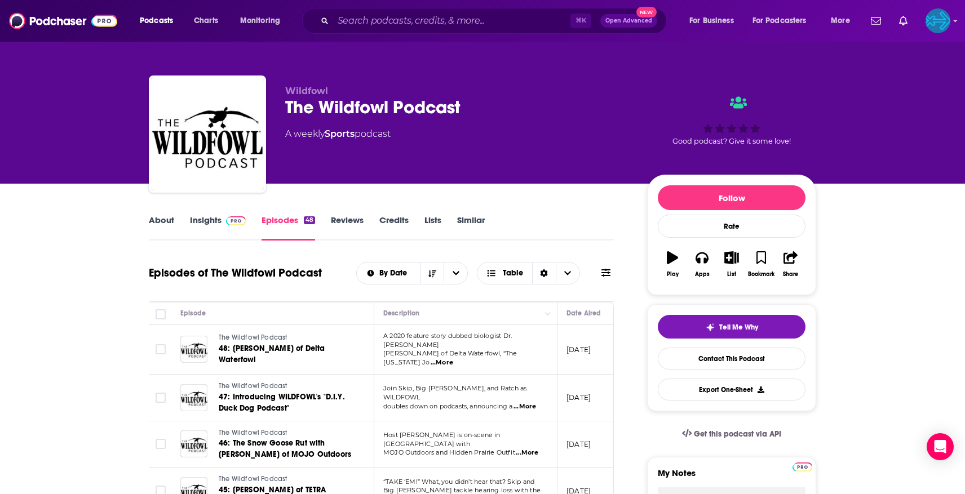
drag, startPoint x: 232, startPoint y: 209, endPoint x: 227, endPoint y: 220, distance: 11.9
click at [227, 222] on img at bounding box center [236, 220] width 20 height 9
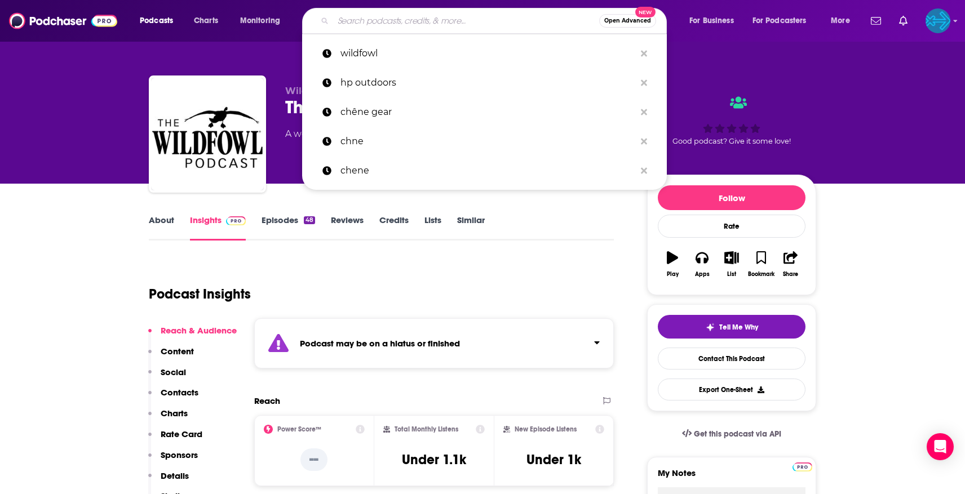
click at [387, 21] on input "Search podcasts, credits, & more..." at bounding box center [466, 21] width 266 height 18
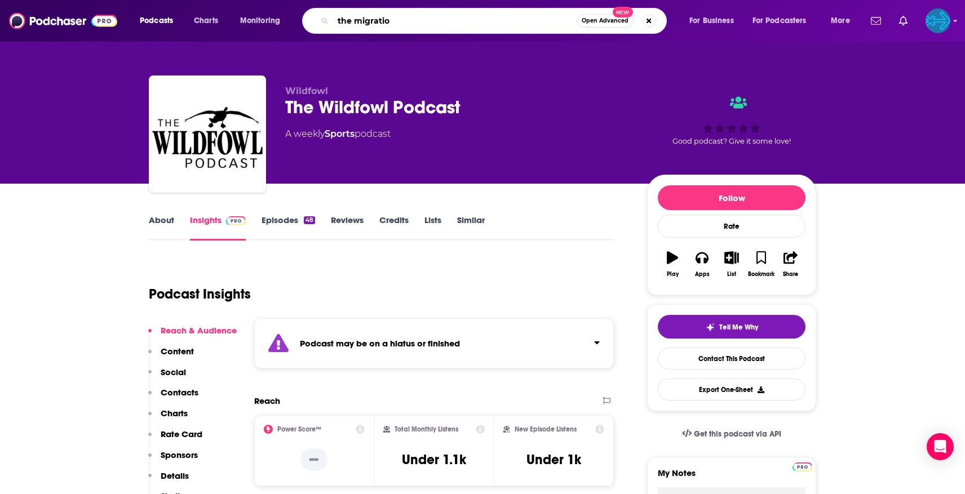
type input "the migration"
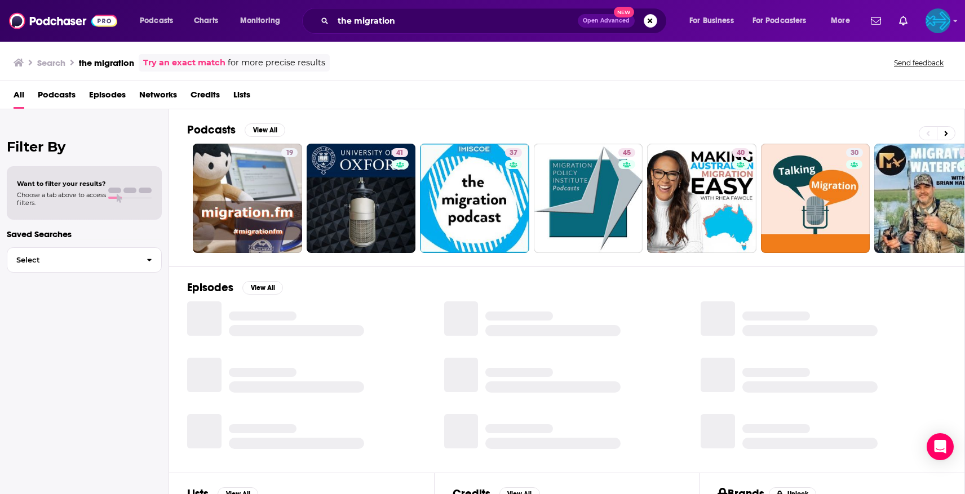
click at [50, 96] on span "Podcasts" at bounding box center [57, 97] width 38 height 23
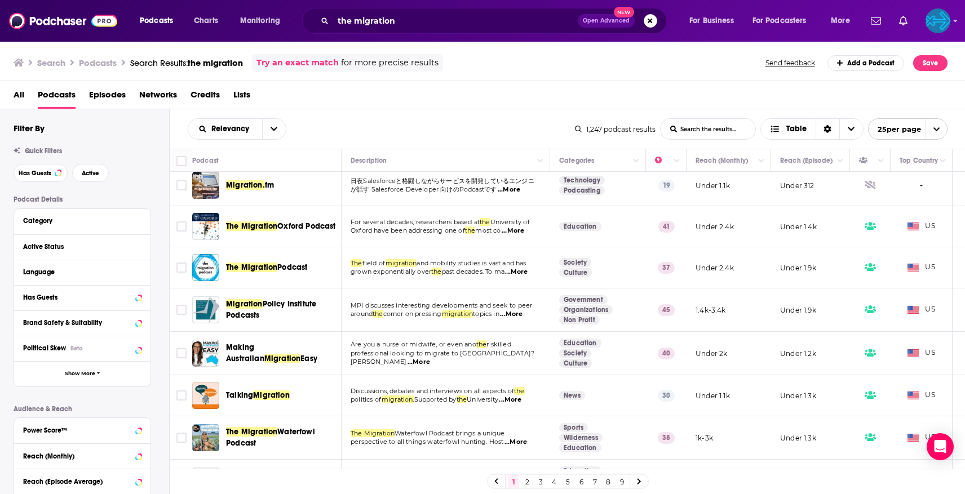
scroll to position [13, 0]
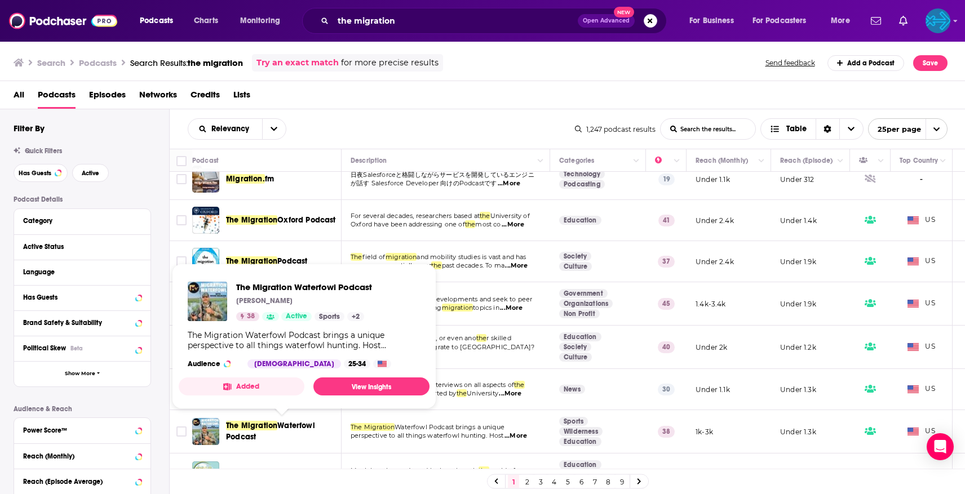
click at [262, 426] on span "The Migration" at bounding box center [251, 426] width 51 height 10
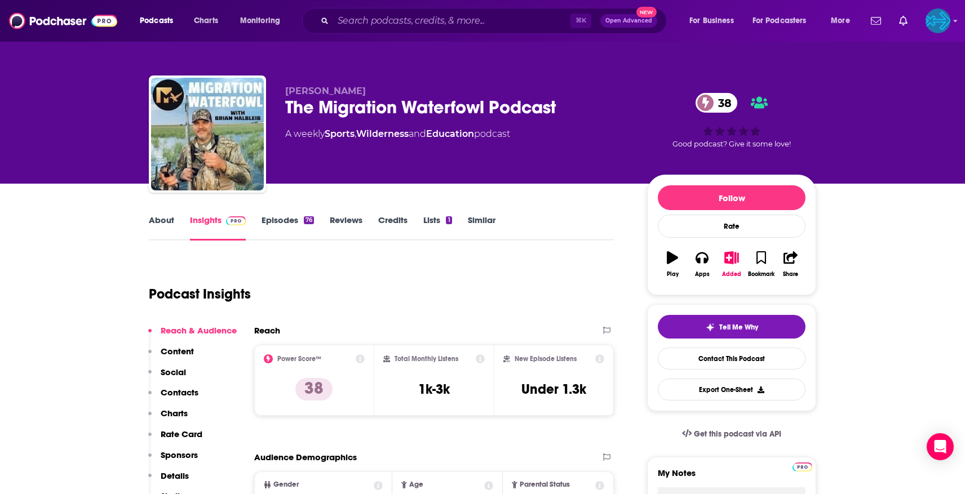
click at [295, 228] on link "Episodes 76" at bounding box center [288, 228] width 52 height 26
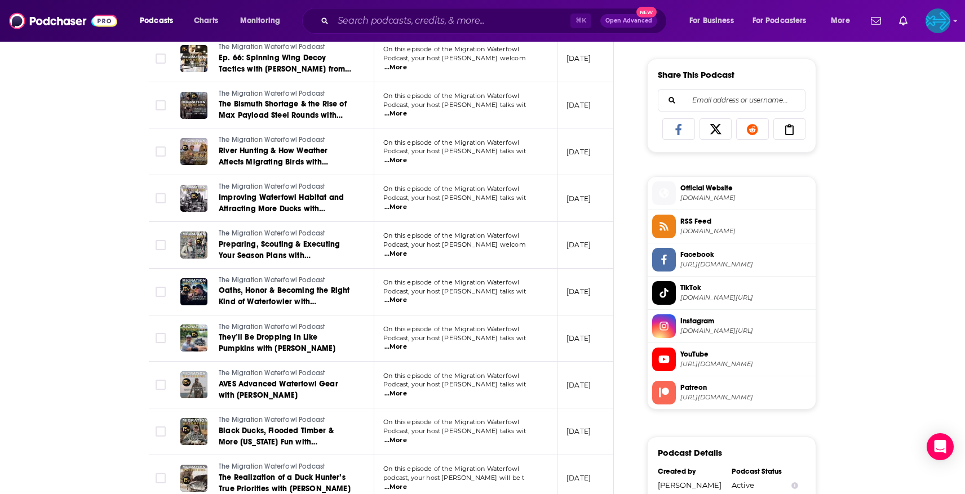
scroll to position [695, 0]
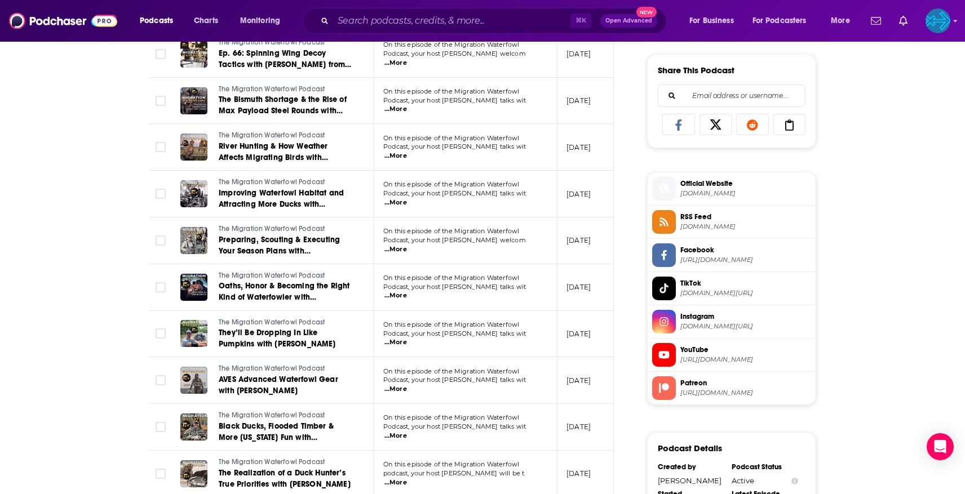
click at [407, 387] on span "...More" at bounding box center [396, 389] width 23 height 9
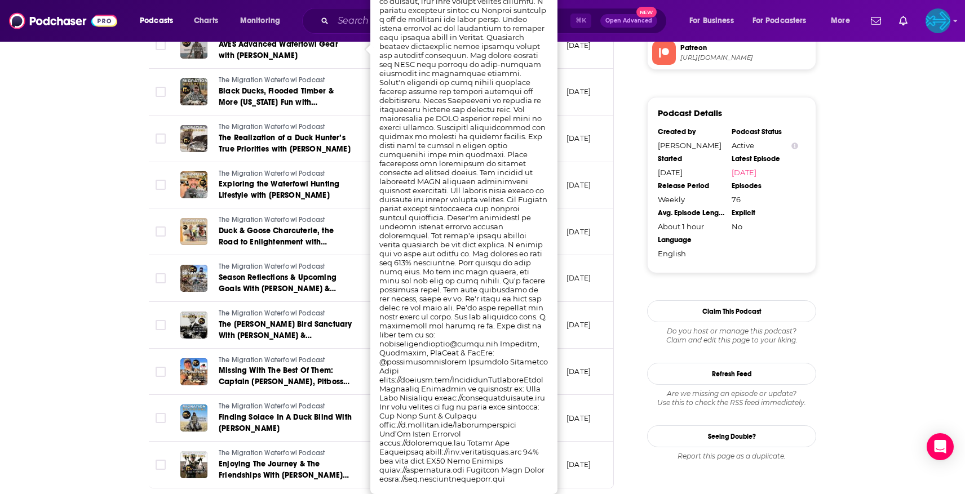
scroll to position [1037, 0]
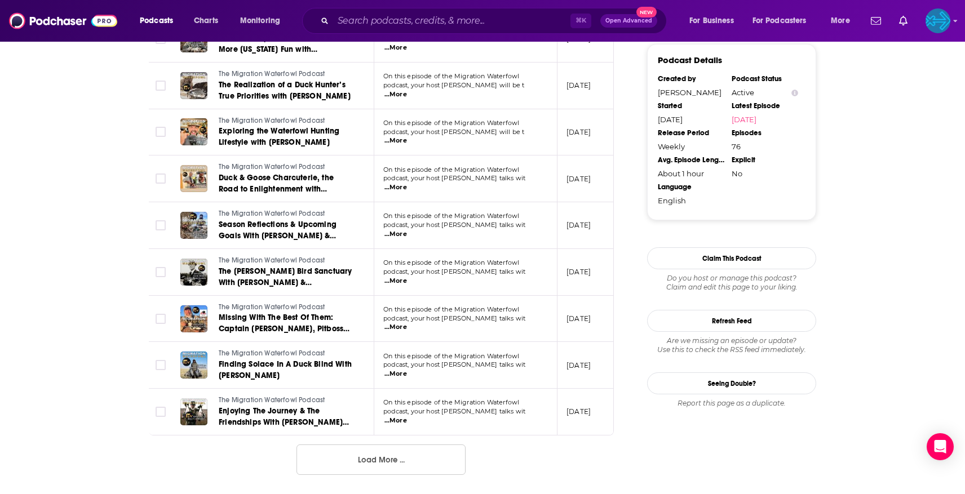
scroll to position [1084, 0]
click at [366, 456] on button "Load More ..." at bounding box center [381, 459] width 169 height 30
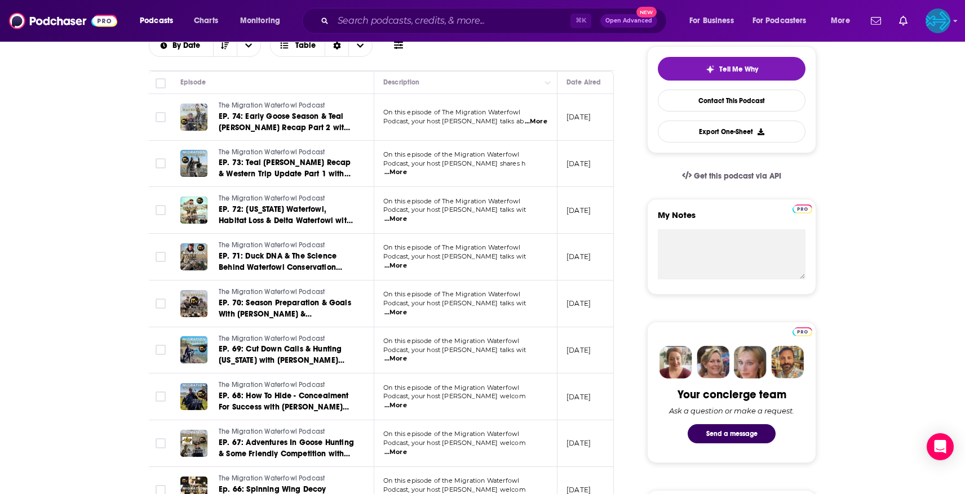
scroll to position [0, 0]
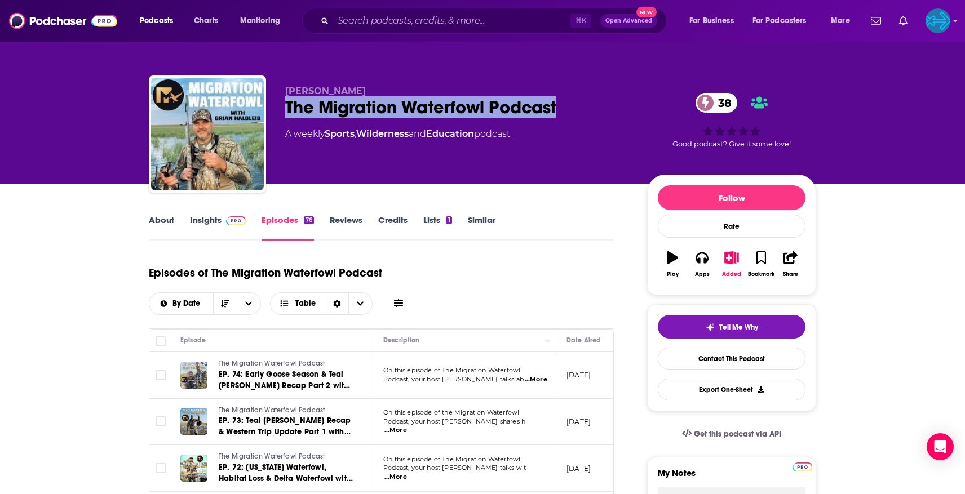
drag, startPoint x: 426, startPoint y: 107, endPoint x: 285, endPoint y: 105, distance: 140.4
click at [285, 105] on div "The Migration Waterfowl Podcast 38" at bounding box center [457, 107] width 344 height 22
copy h2 "The Migration Waterfowl Podcast"
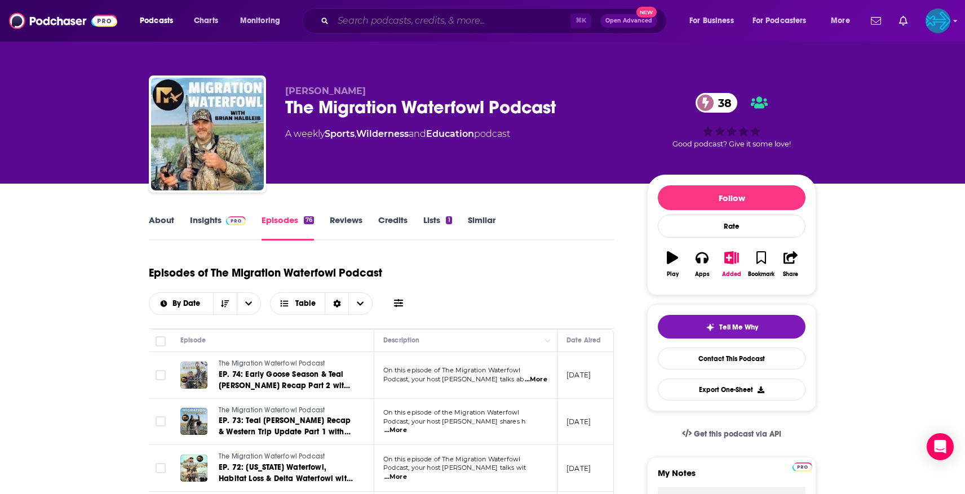
click at [406, 23] on input "Search podcasts, credits, & more..." at bounding box center [451, 21] width 237 height 18
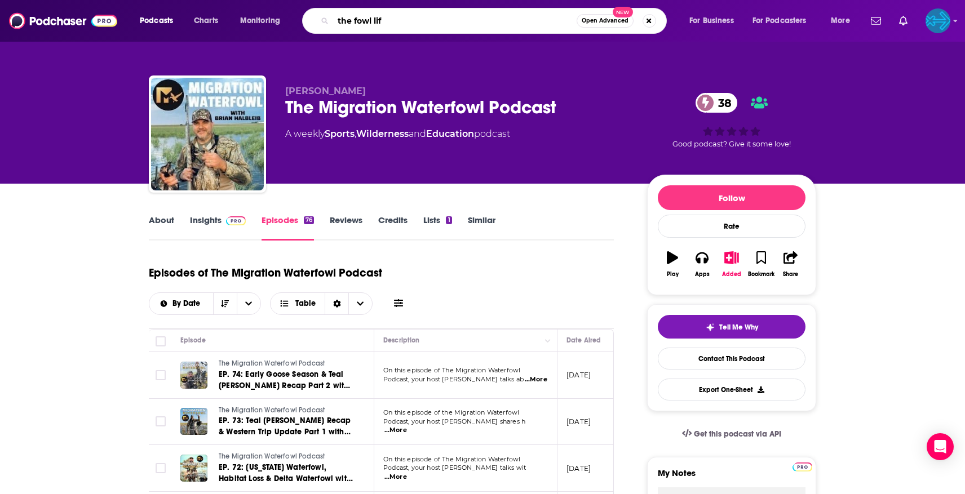
type input "the fowl life"
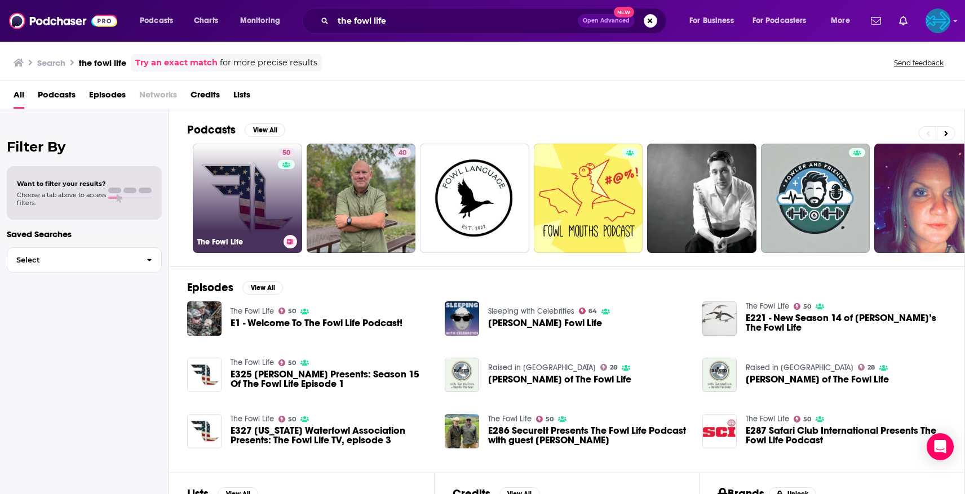
click at [254, 195] on link "50 The Fowl Life" at bounding box center [247, 198] width 109 height 109
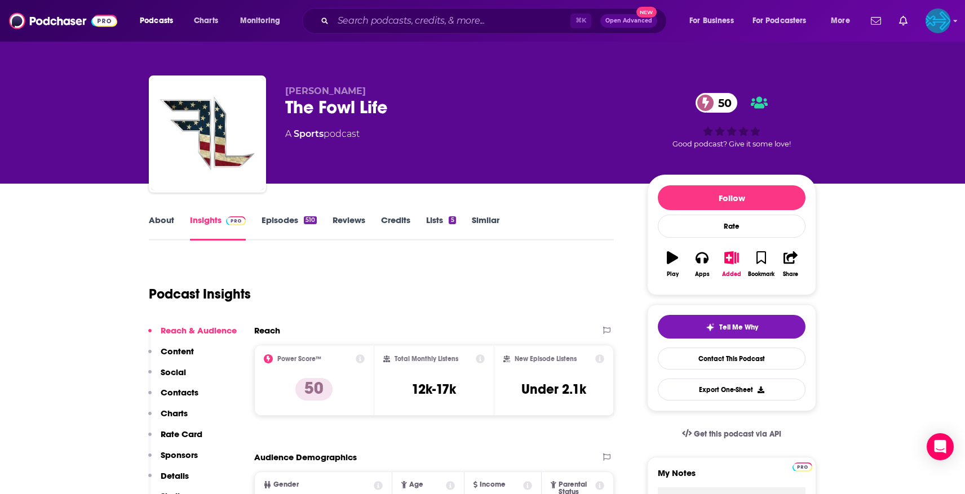
click at [288, 223] on link "Episodes 510" at bounding box center [289, 228] width 55 height 26
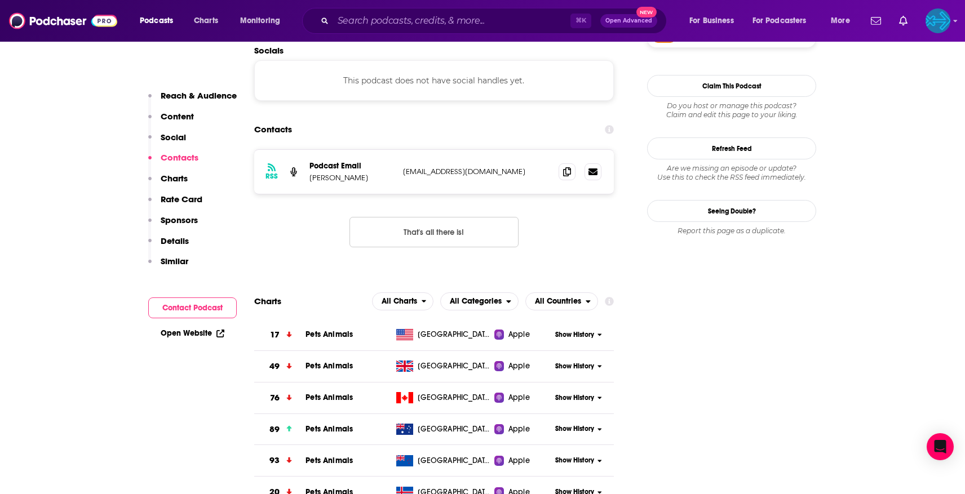
scroll to position [978, 0]
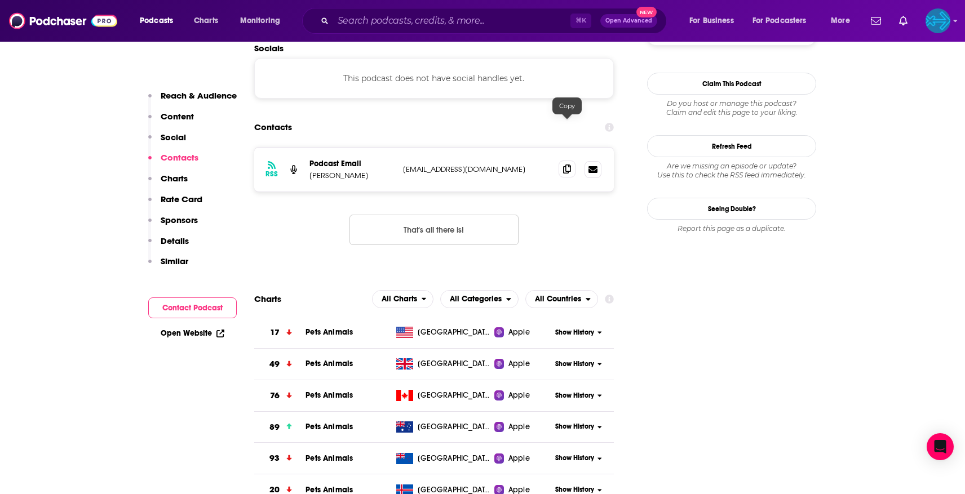
click at [565, 165] on icon at bounding box center [567, 169] width 8 height 9
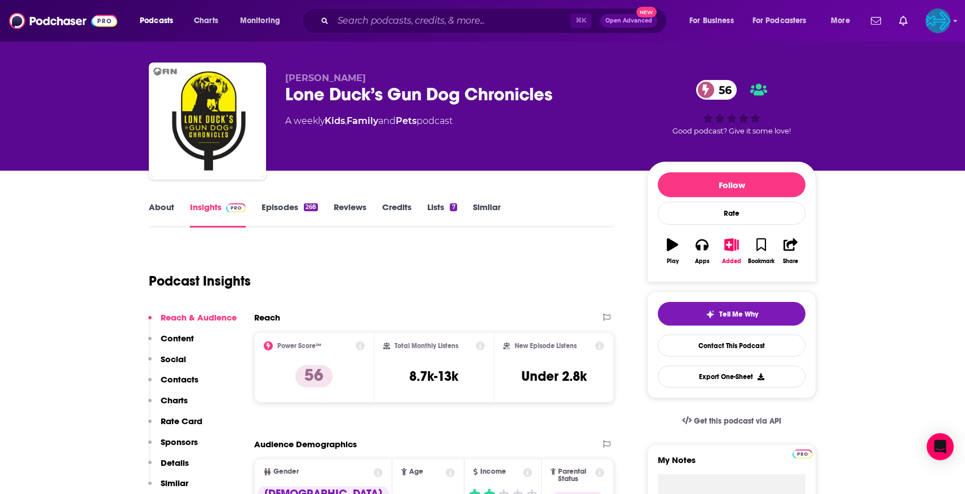
scroll to position [0, 0]
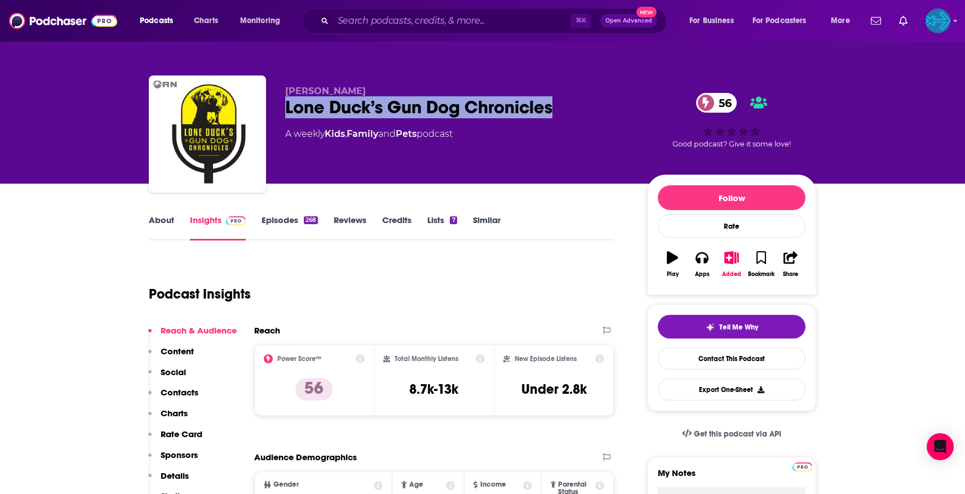
drag, startPoint x: 568, startPoint y: 106, endPoint x: 278, endPoint y: 114, distance: 290.5
click at [278, 114] on div "Bob Owens Lone Duck’s Gun Dog Chronicles 56 A weekly Kids , Family and Pets pod…" at bounding box center [483, 137] width 668 height 122
copy h2 "Lone Duck’s Gun Dog Chronicles"
click at [285, 219] on link "Episodes 268" at bounding box center [290, 228] width 56 height 26
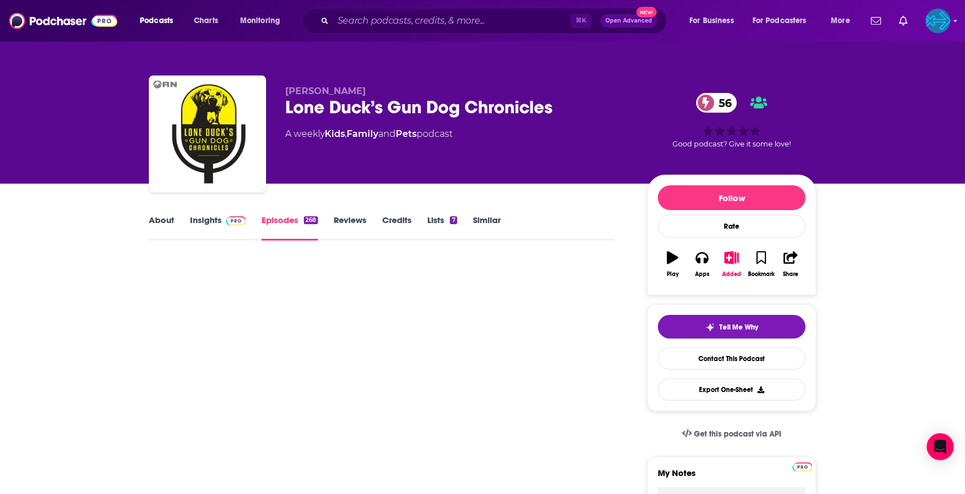
click at [291, 216] on link "Episodes 268" at bounding box center [290, 228] width 56 height 26
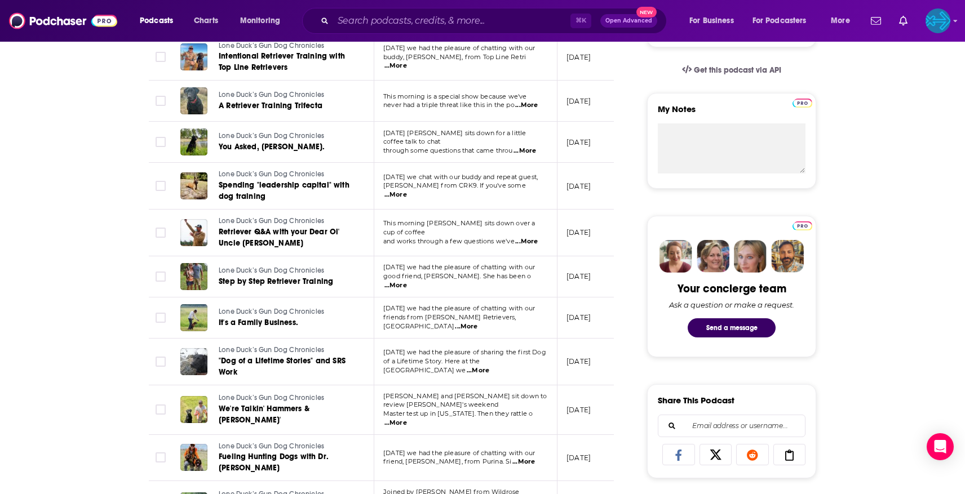
scroll to position [366, 0]
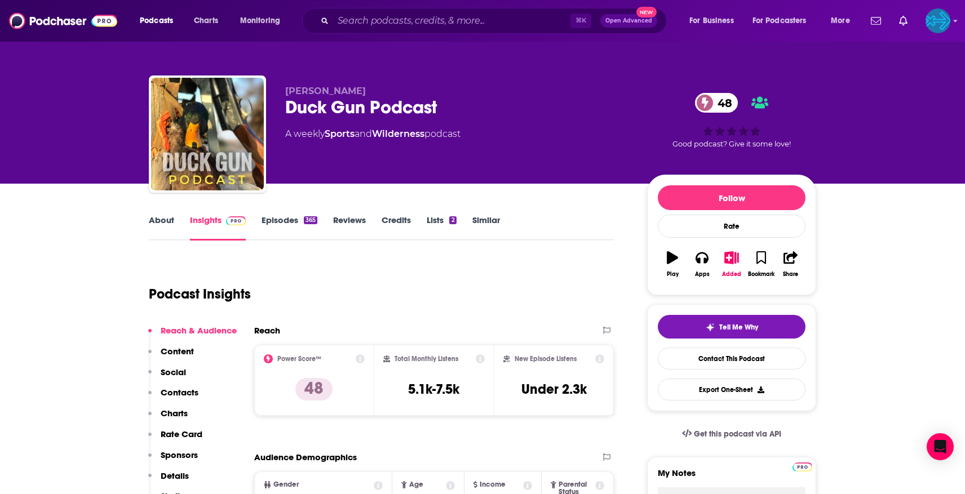
click at [298, 216] on link "Episodes 365" at bounding box center [290, 228] width 56 height 26
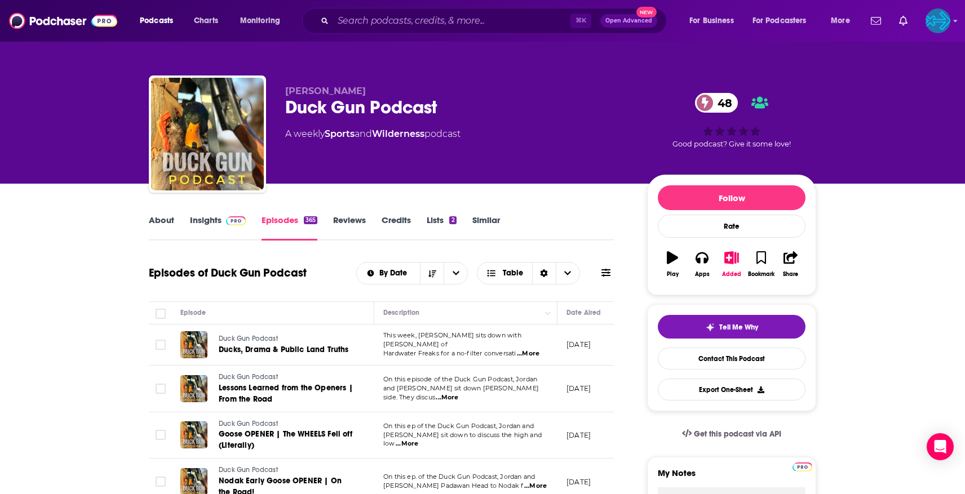
click at [213, 220] on link "Insights" at bounding box center [218, 228] width 56 height 26
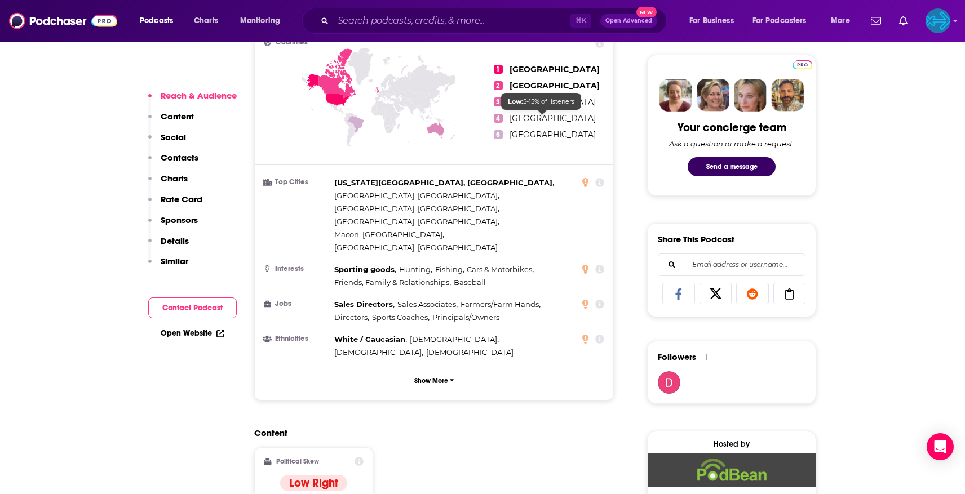
scroll to position [799, 0]
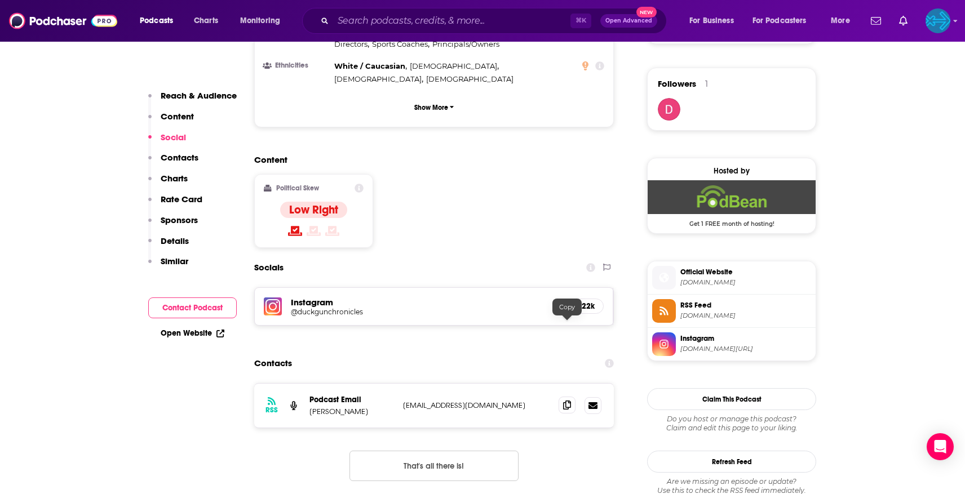
click at [572, 397] on span at bounding box center [567, 405] width 17 height 17
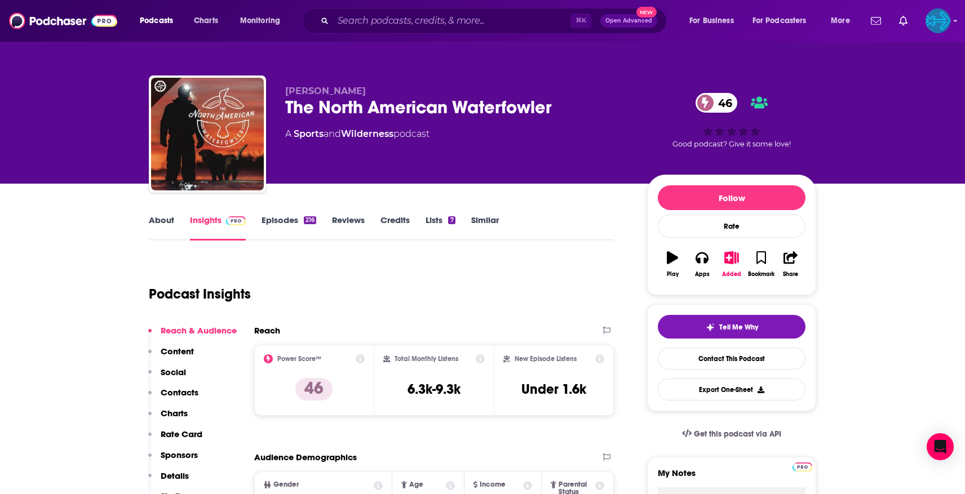
click at [283, 219] on link "Episodes 216" at bounding box center [289, 228] width 55 height 26
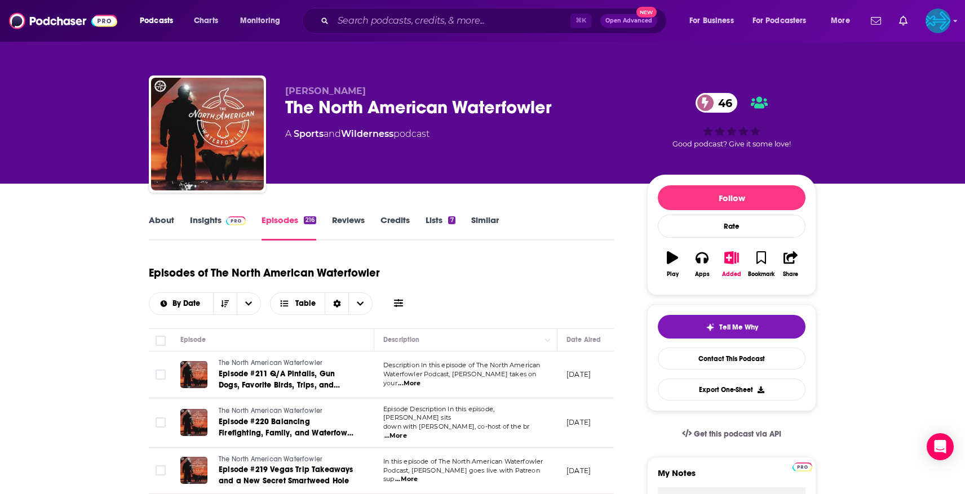
click at [158, 228] on link "About" at bounding box center [161, 228] width 25 height 26
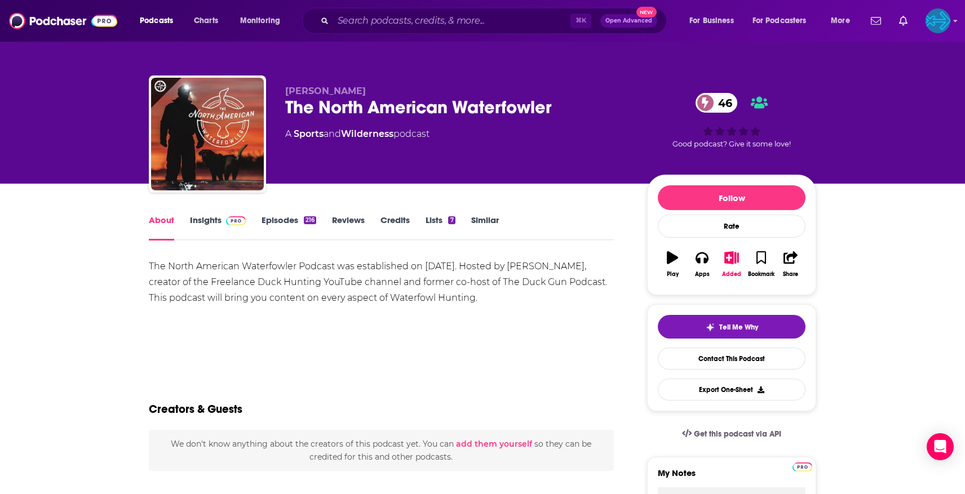
click at [219, 226] on link "Insights" at bounding box center [218, 228] width 56 height 26
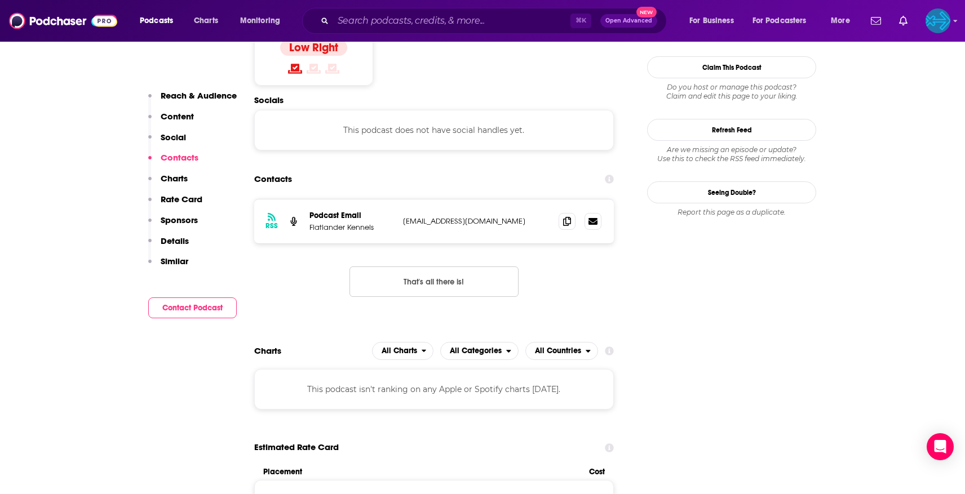
scroll to position [966, 0]
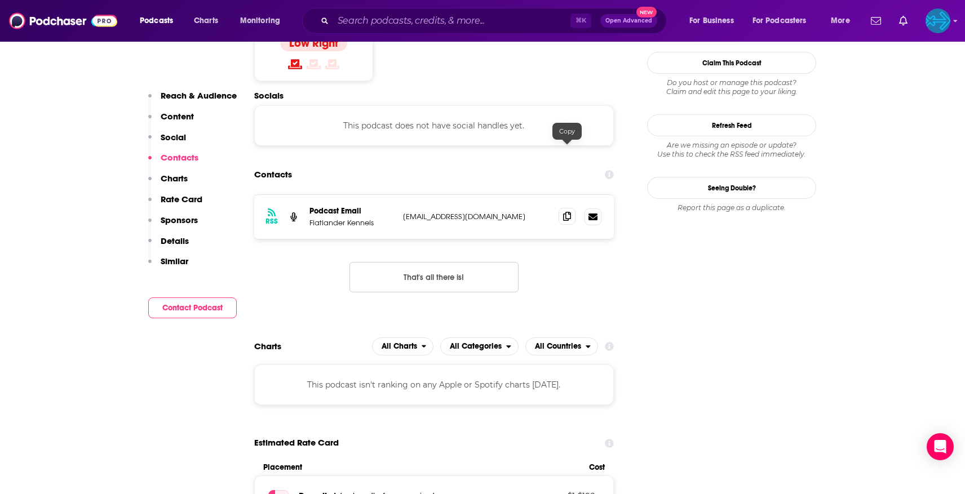
click at [569, 212] on icon at bounding box center [567, 216] width 8 height 9
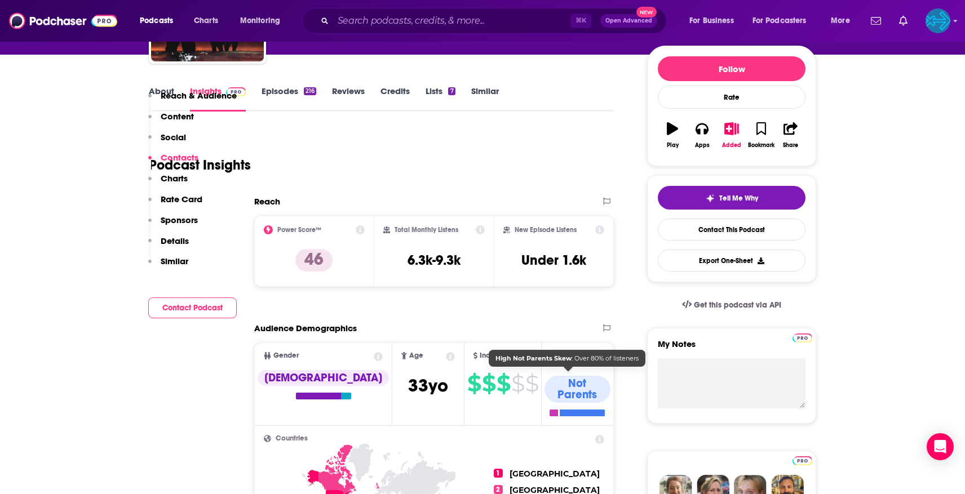
scroll to position [0, 0]
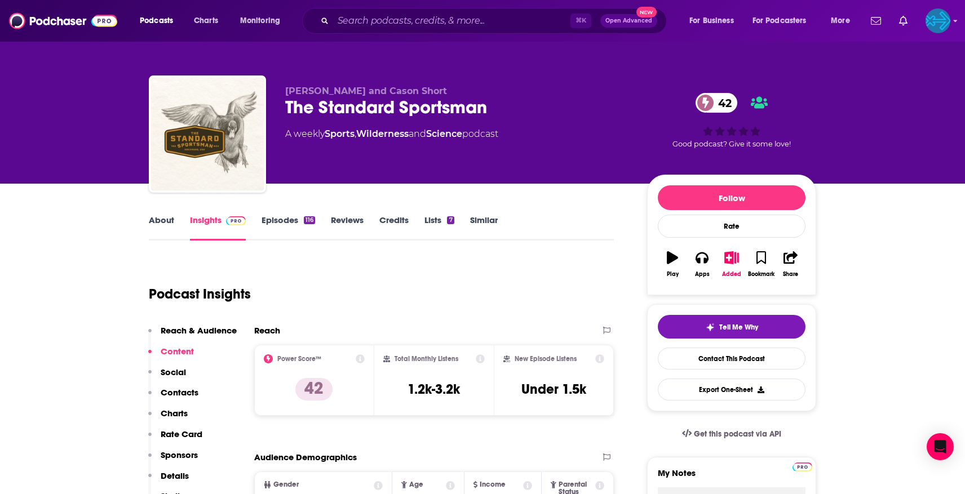
click at [303, 226] on link "Episodes 116" at bounding box center [289, 228] width 54 height 26
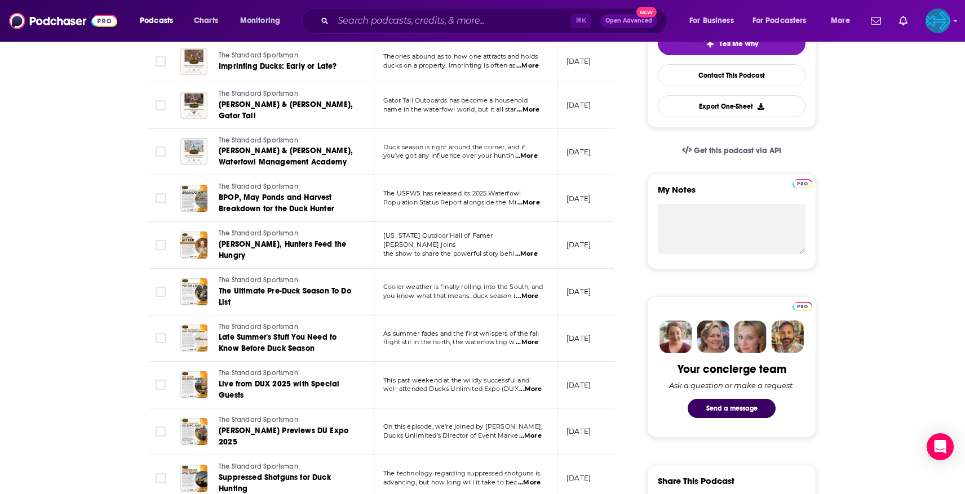
scroll to position [286, 0]
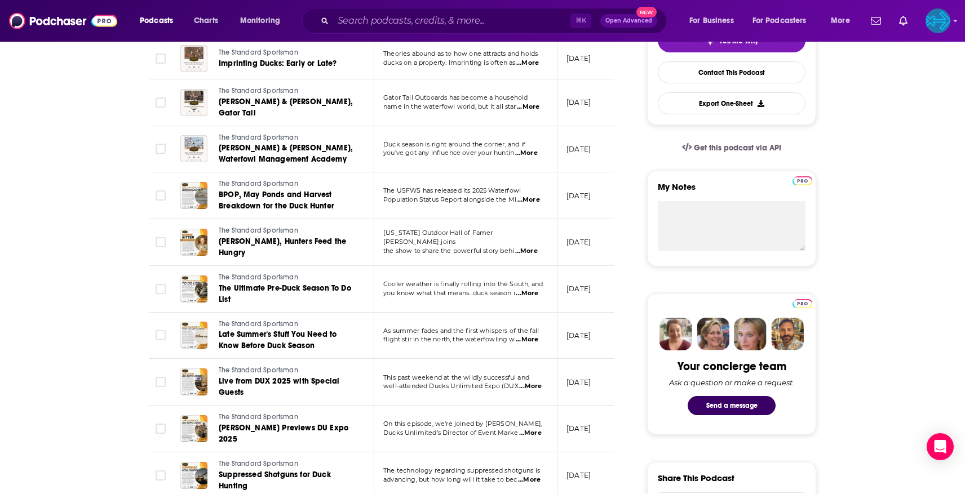
click at [529, 390] on span "...More" at bounding box center [530, 386] width 23 height 9
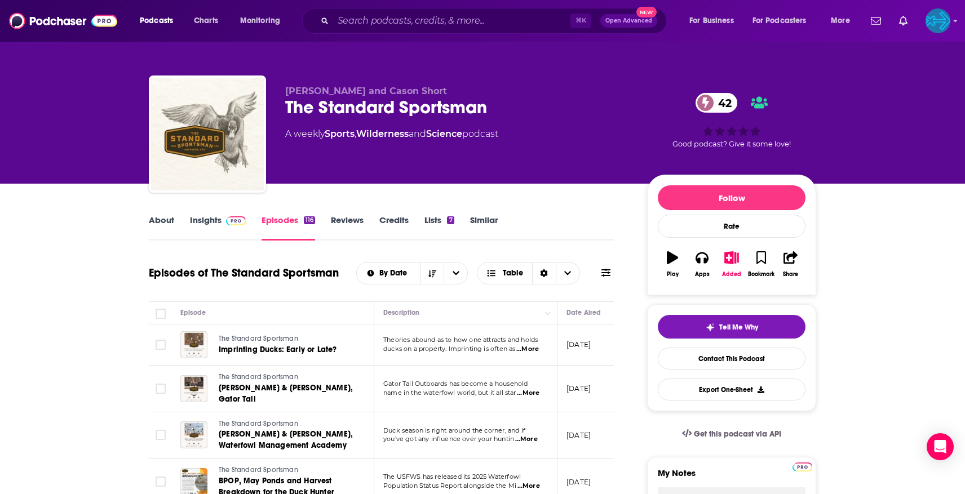
click at [450, 342] on span "Theories abound as to how one attracts and holds" at bounding box center [460, 340] width 154 height 8
click at [535, 348] on span "...More" at bounding box center [527, 349] width 23 height 9
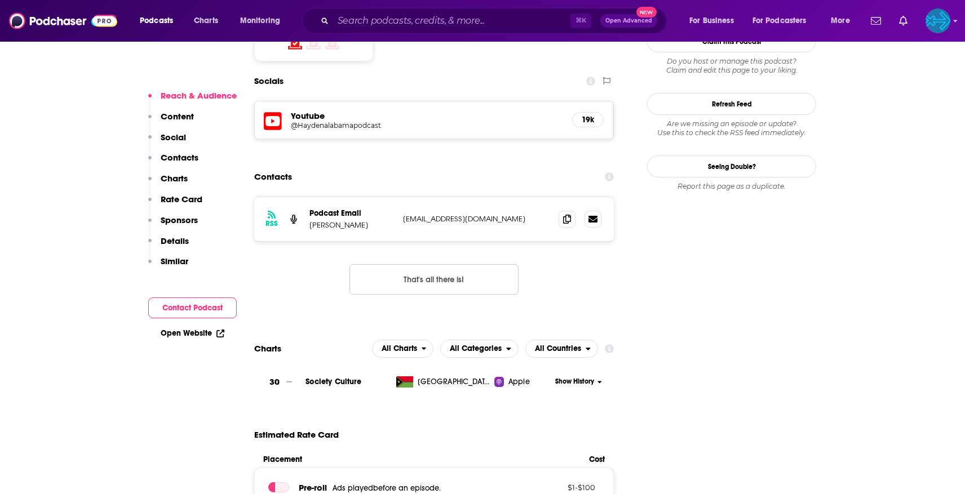
scroll to position [996, 0]
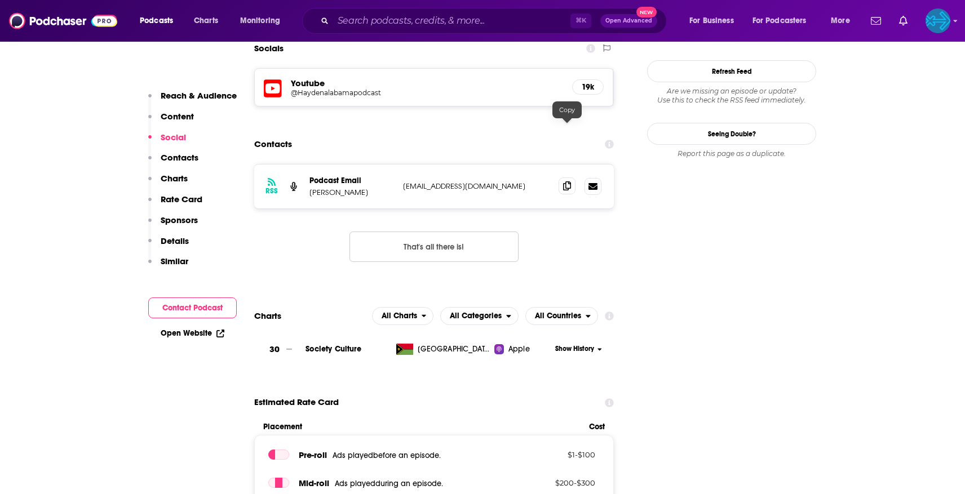
click at [564, 182] on icon at bounding box center [567, 186] width 8 height 9
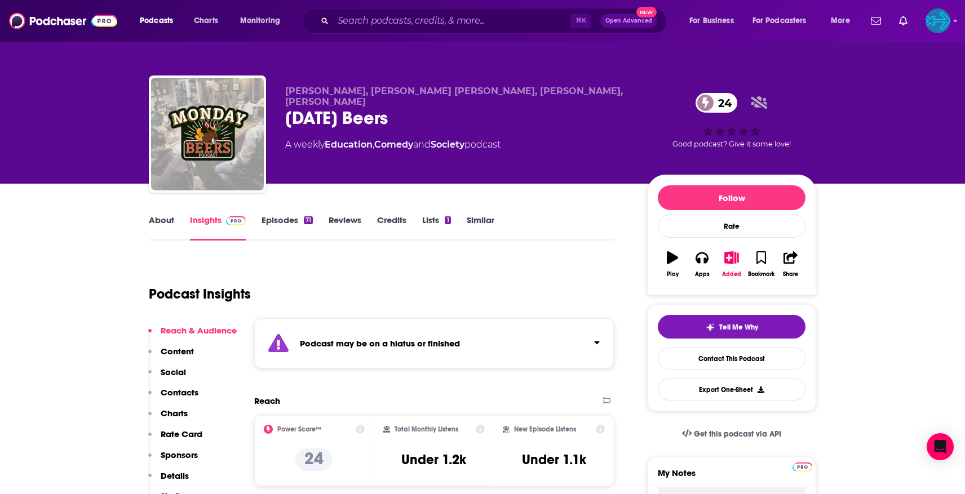
click at [292, 215] on link "Episodes 71" at bounding box center [287, 228] width 51 height 26
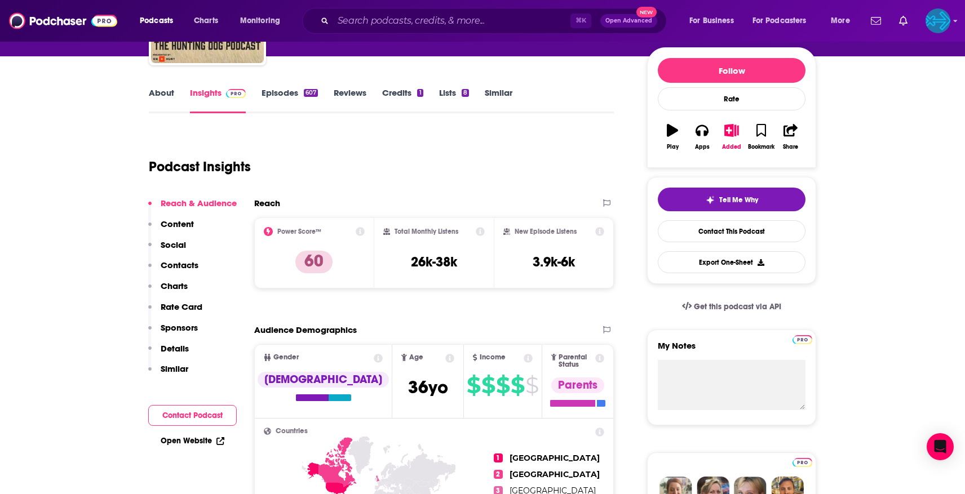
scroll to position [127, 0]
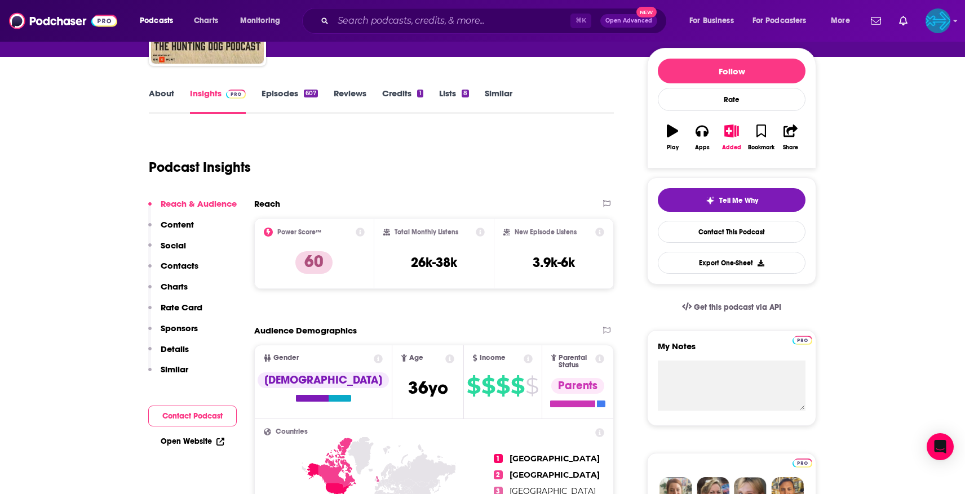
click at [290, 92] on link "Episodes 607" at bounding box center [290, 101] width 56 height 26
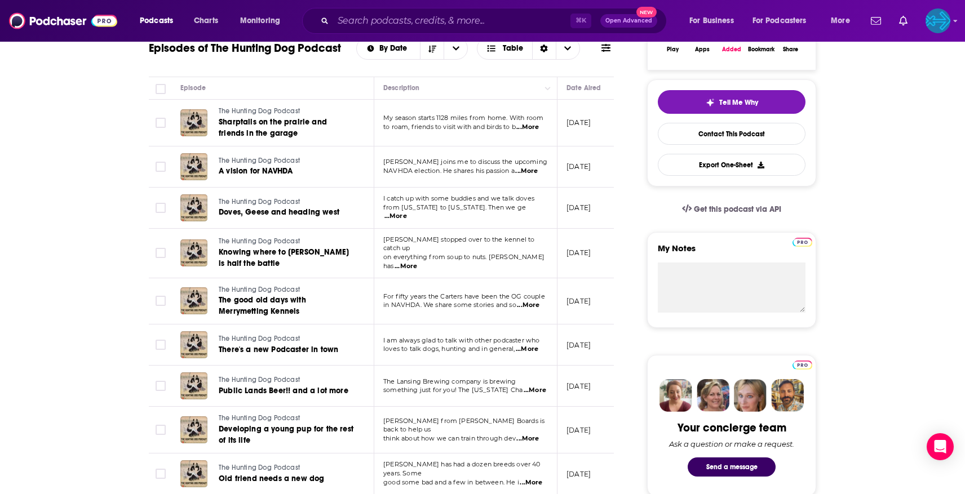
scroll to position [259, 0]
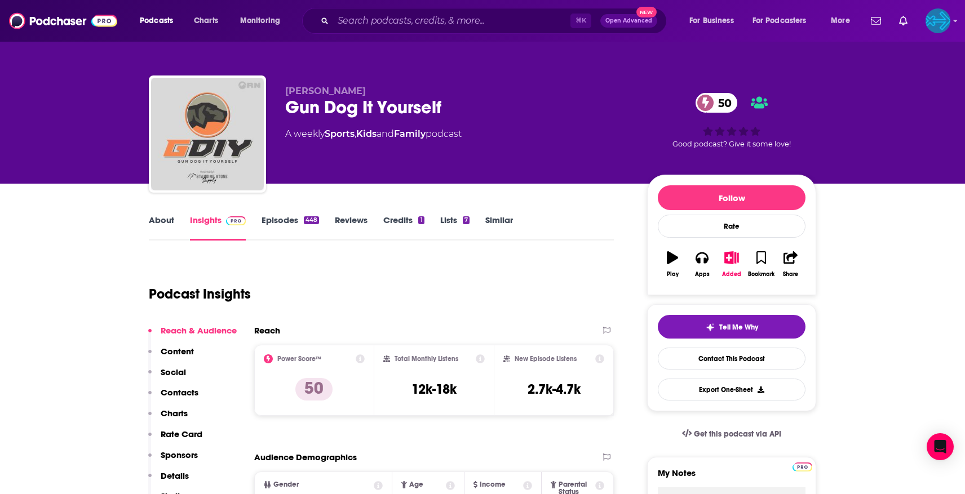
click at [289, 222] on link "Episodes 448" at bounding box center [291, 228] width 58 height 26
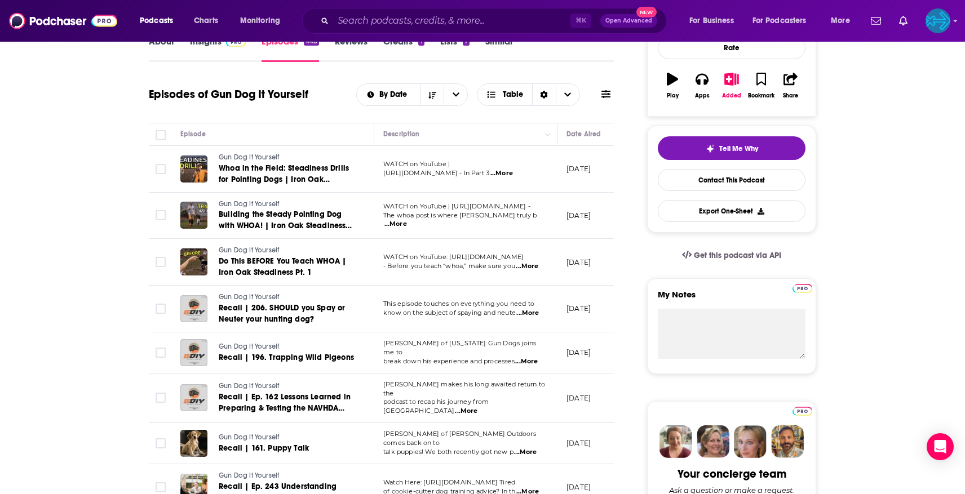
scroll to position [179, 0]
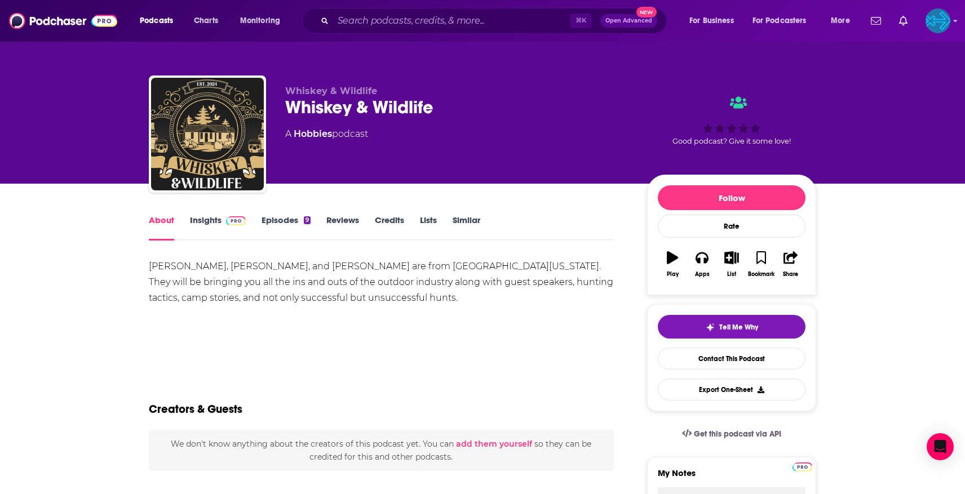
click at [288, 222] on link "Episodes 9" at bounding box center [286, 228] width 49 height 26
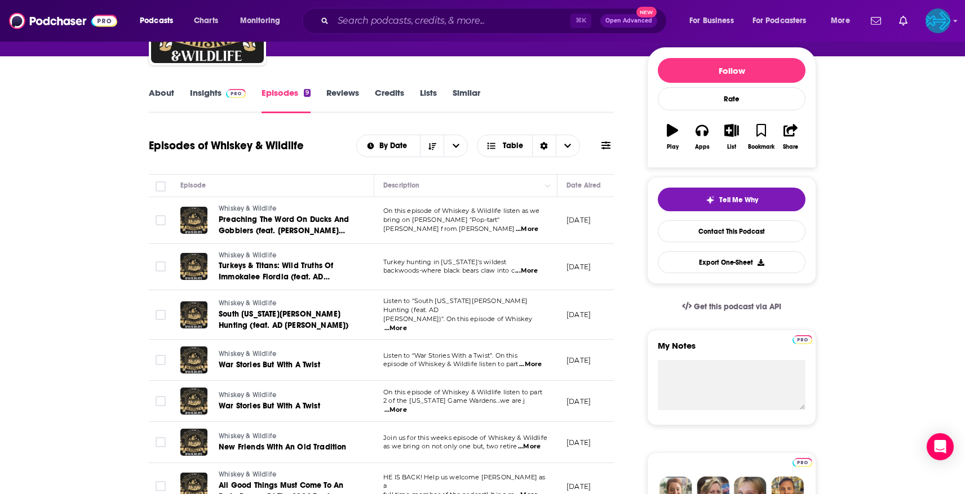
scroll to position [138, 0]
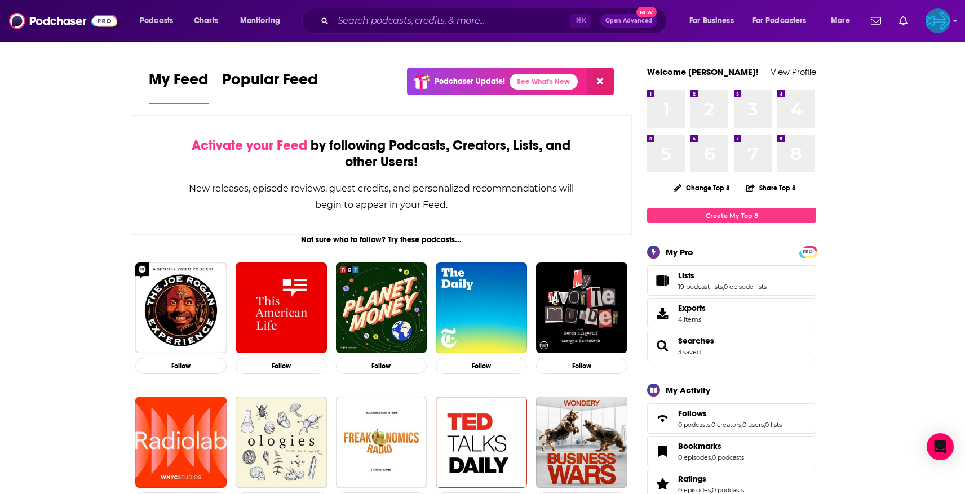
click at [430, 11] on div "⌘ K Open Advanced New" at bounding box center [484, 21] width 365 height 26
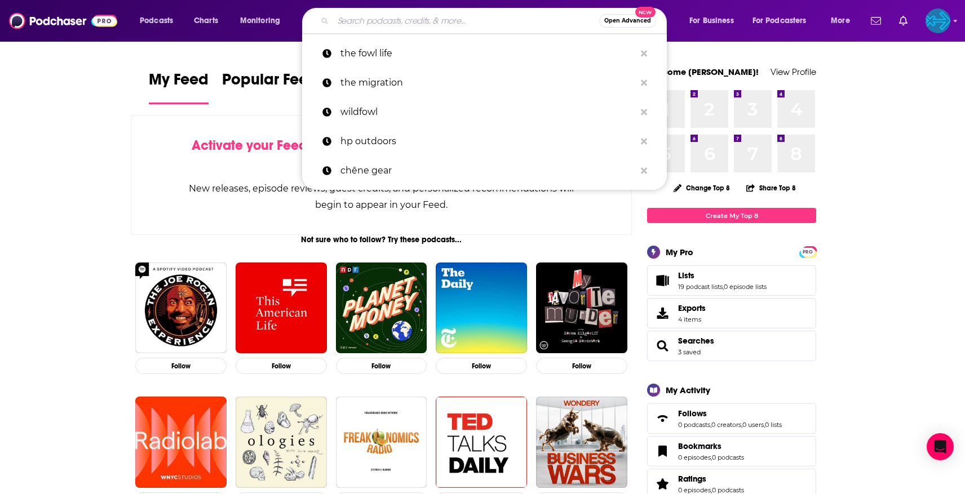
click at [428, 17] on input "Search podcasts, credits, & more..." at bounding box center [466, 21] width 266 height 18
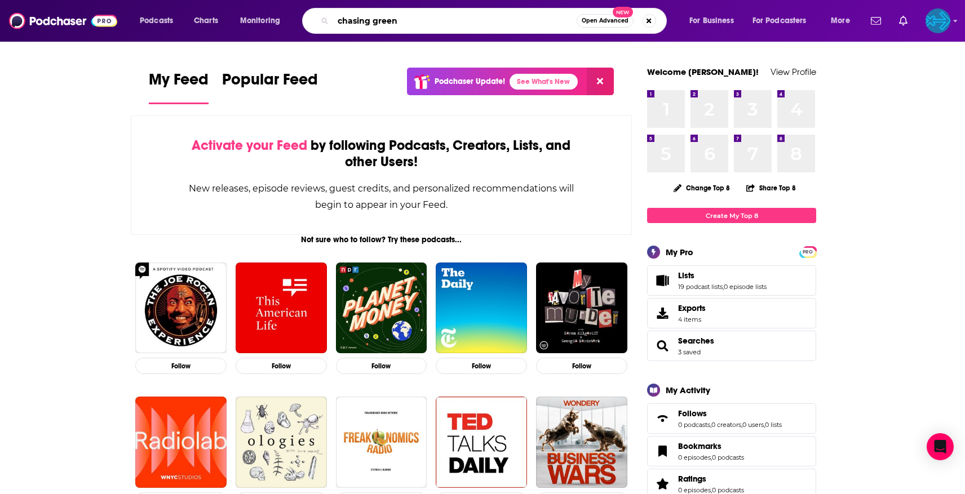
type input "chasing green"
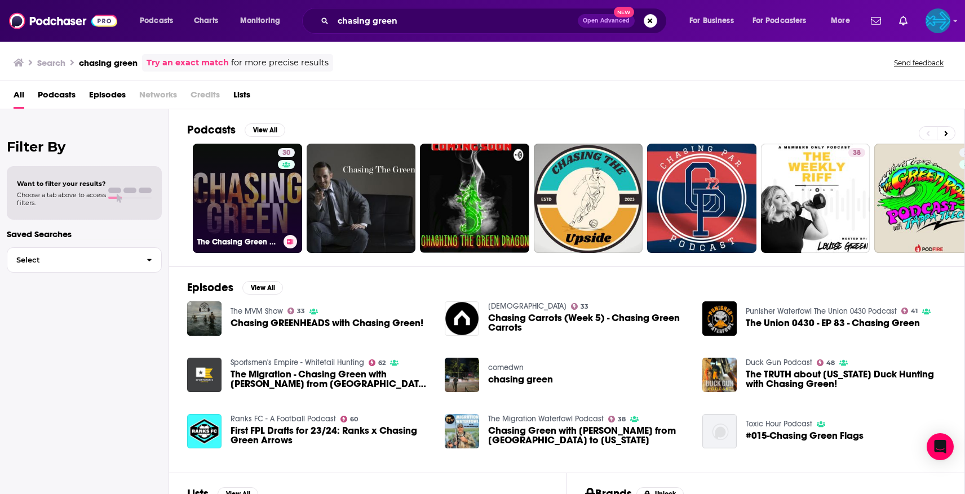
click at [254, 196] on link "30 The Chasing Green Podcast" at bounding box center [247, 198] width 109 height 109
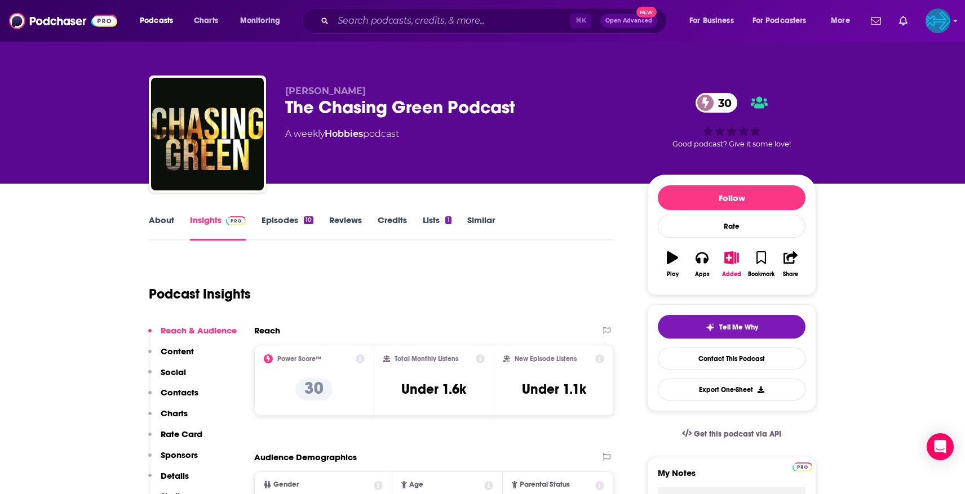
click at [284, 216] on link "Episodes 10" at bounding box center [288, 228] width 52 height 26
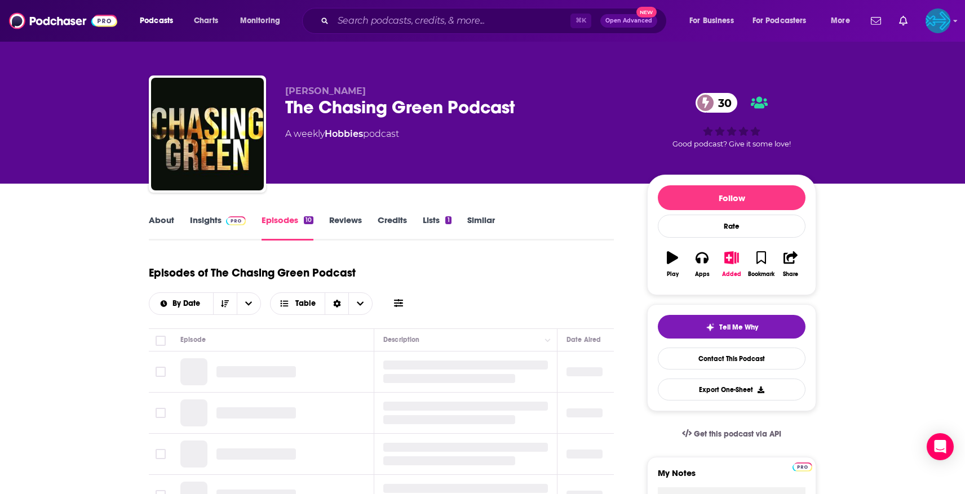
scroll to position [90, 0]
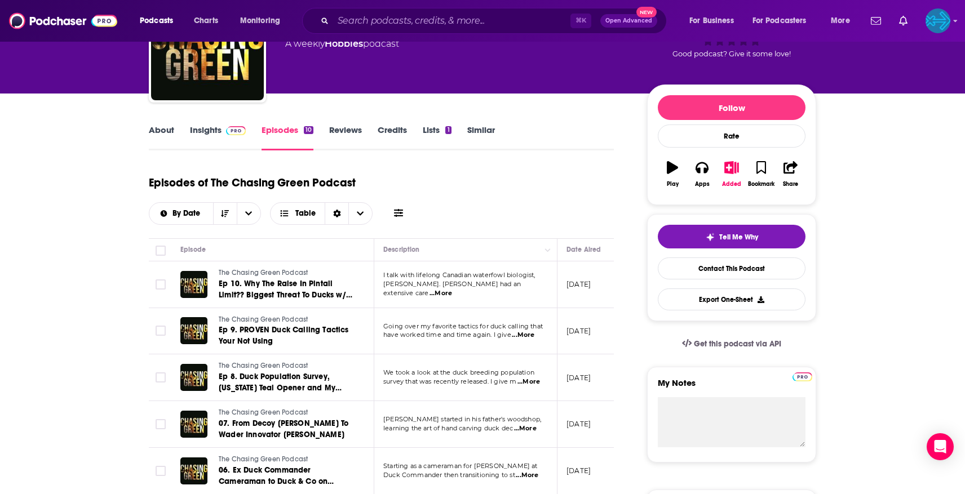
click at [522, 426] on span "...More" at bounding box center [525, 429] width 23 height 9
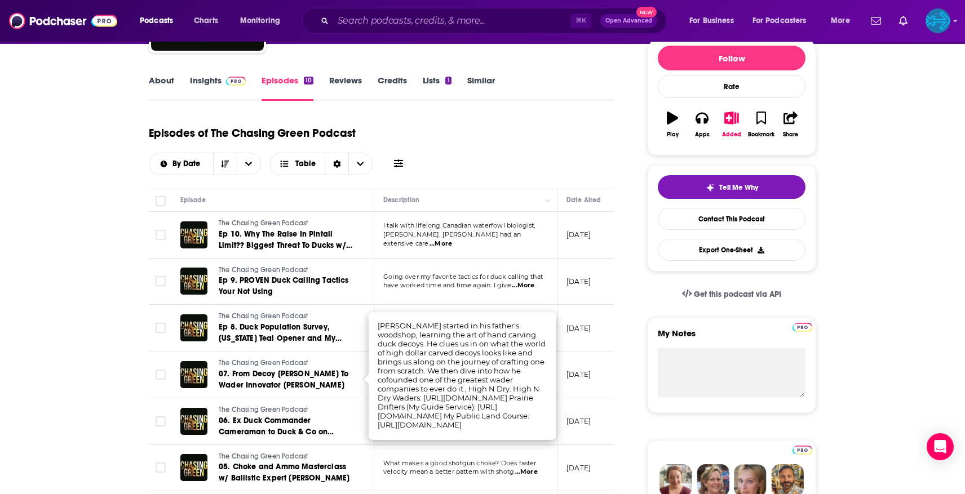
scroll to position [142, 0]
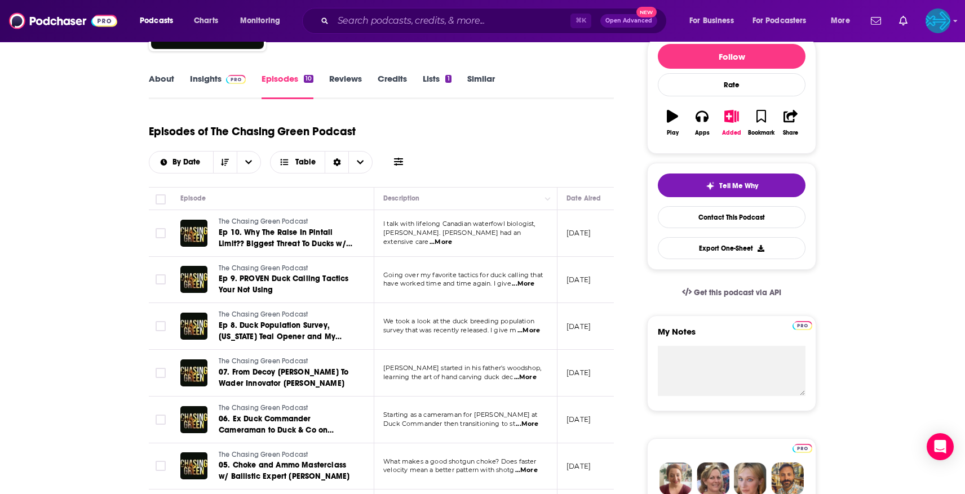
click at [364, 404] on td "The Chasing Green Podcast 06. Ex Duck Commander Cameraman to Duck & Co on Youtu…" at bounding box center [272, 420] width 203 height 47
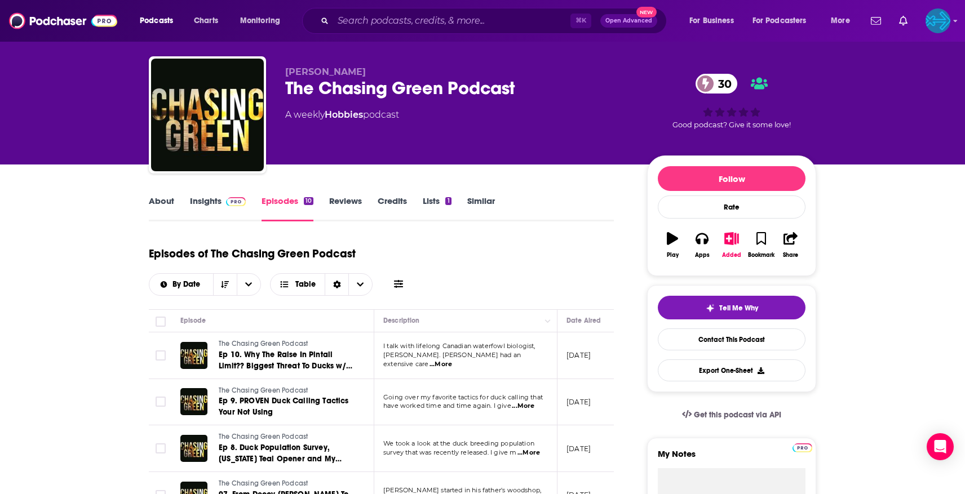
scroll to position [0, 0]
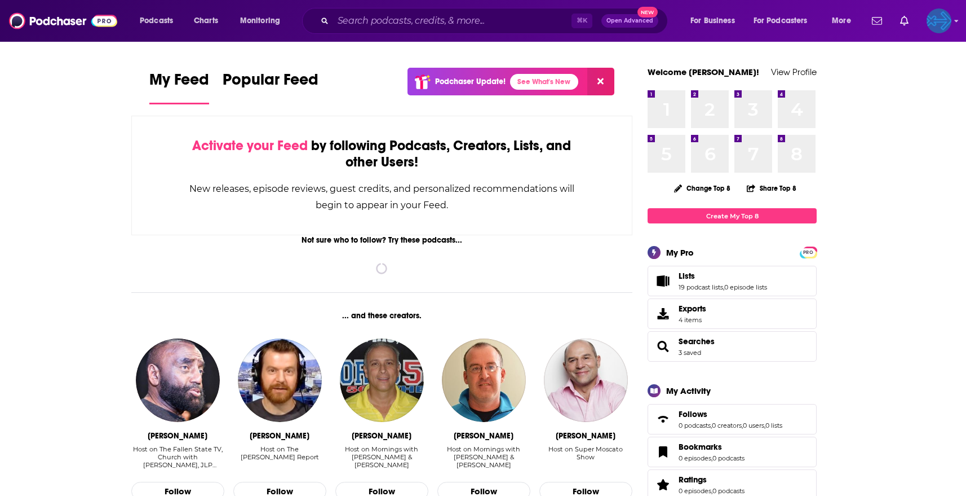
click at [948, 22] on img "Logged in as backbonemedia" at bounding box center [939, 20] width 25 height 25
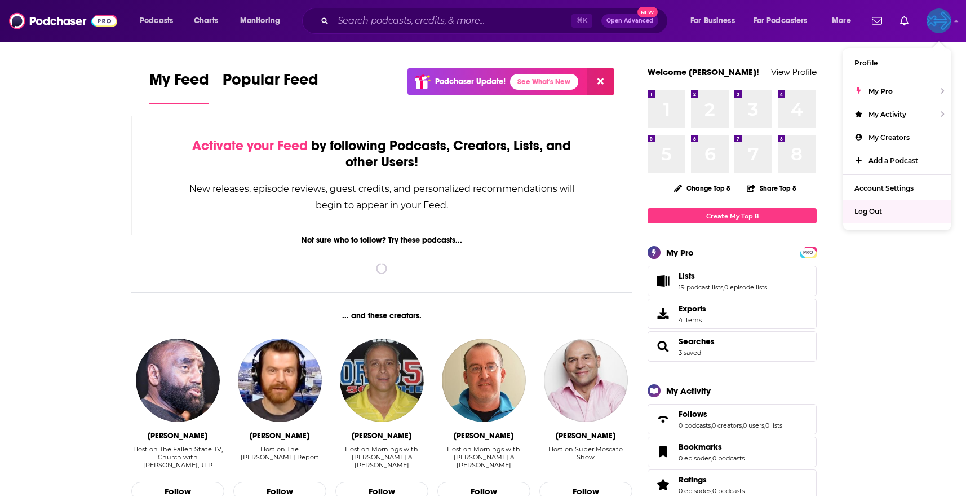
click at [881, 211] on span "Log Out" at bounding box center [869, 211] width 28 height 8
